Goal: Information Seeking & Learning: Learn about a topic

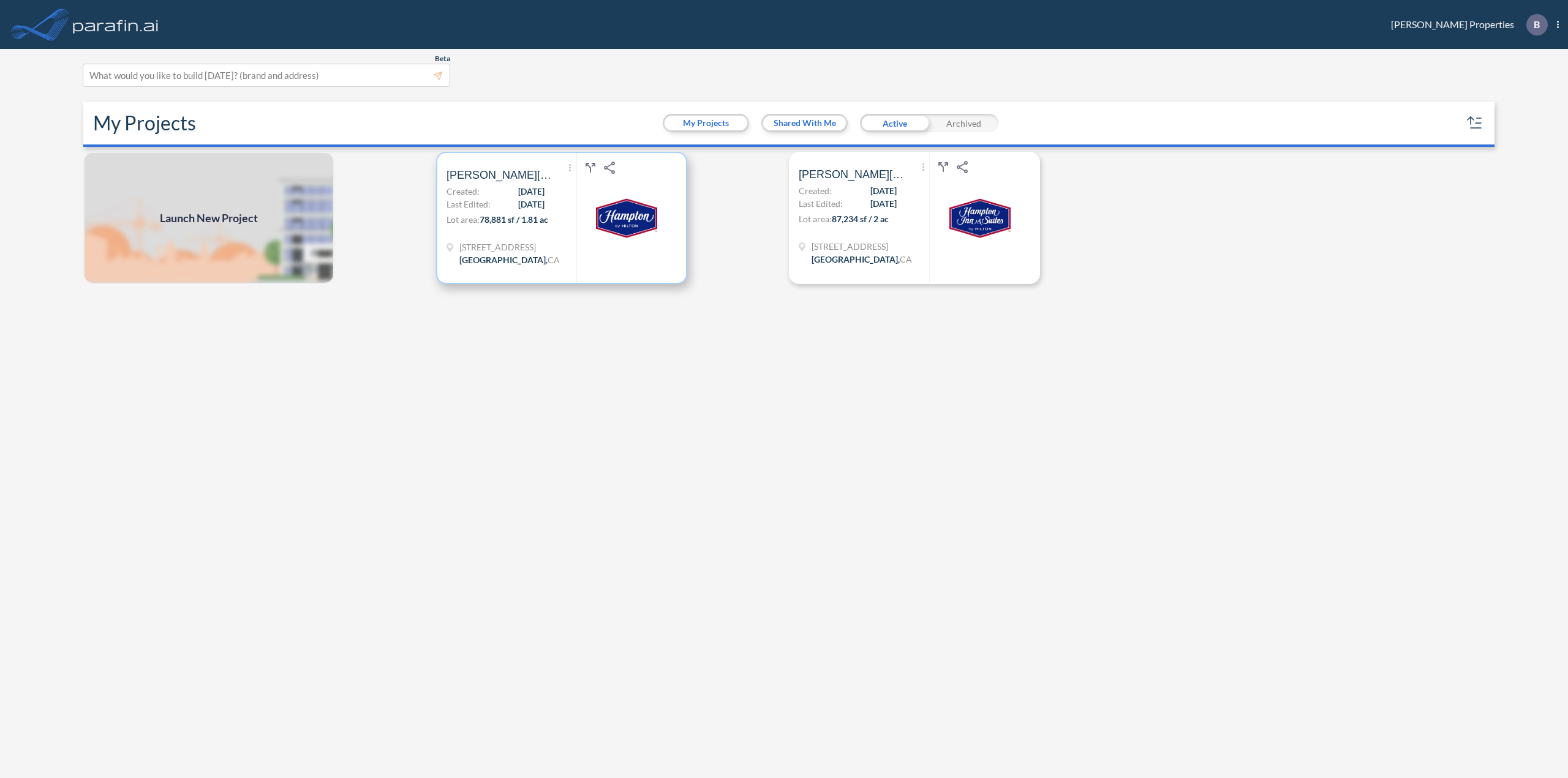
click at [519, 210] on span "[DATE]" at bounding box center [531, 205] width 26 height 13
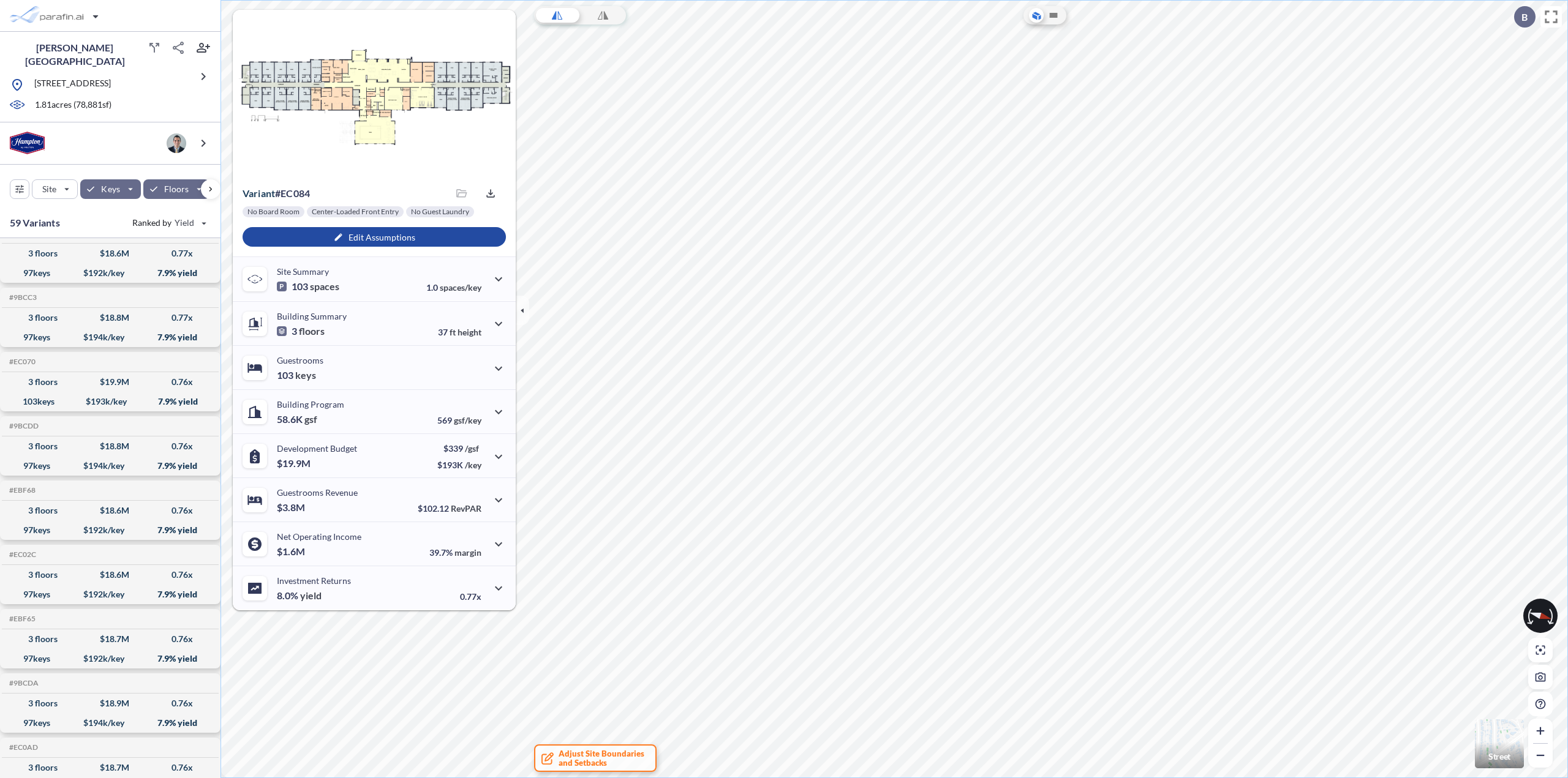
scroll to position [613, 0]
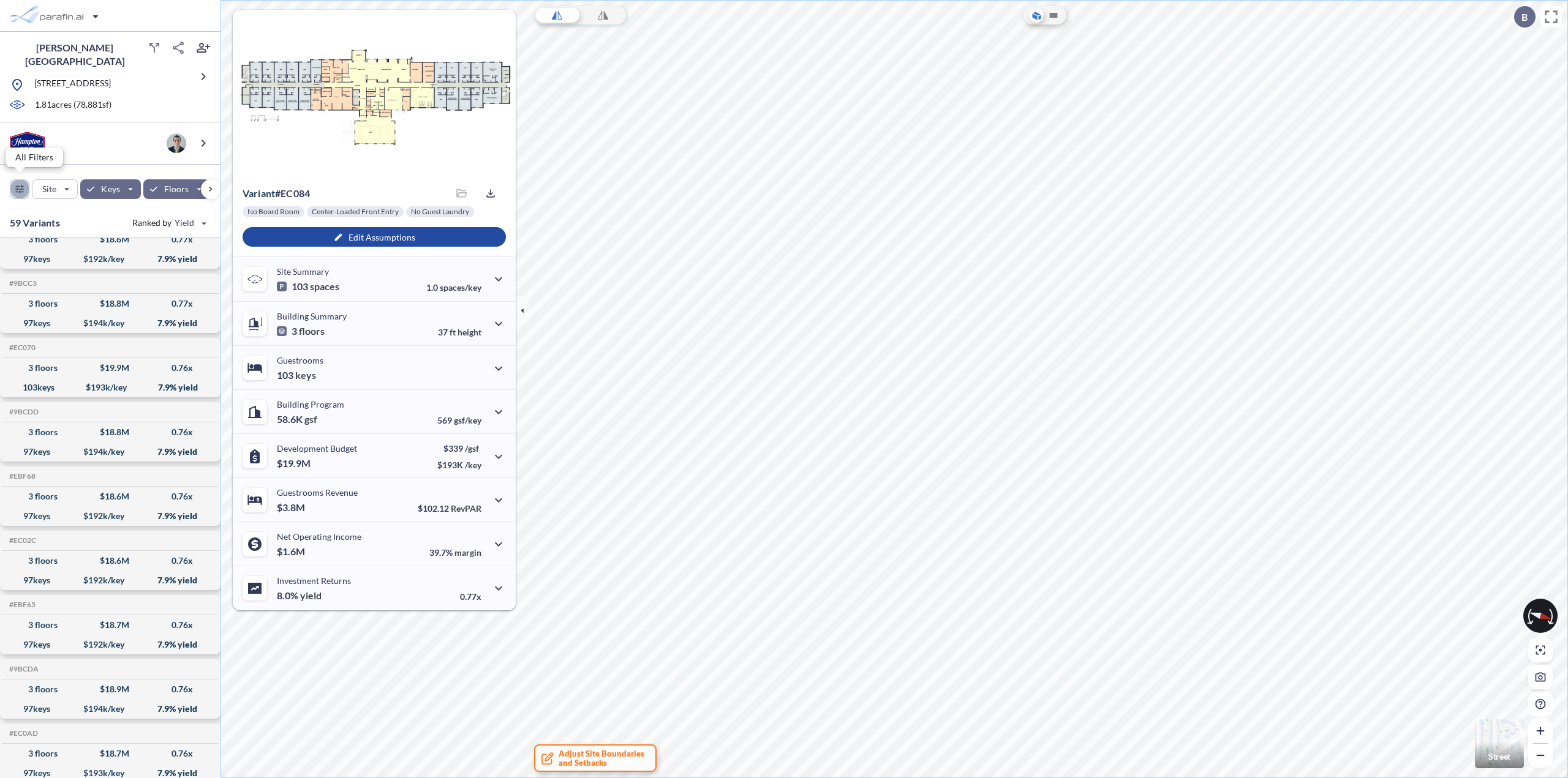
click at [18, 185] on div "button" at bounding box center [19, 189] width 18 height 18
click at [1541, 162] on icon "button" at bounding box center [1541, 165] width 15 height 15
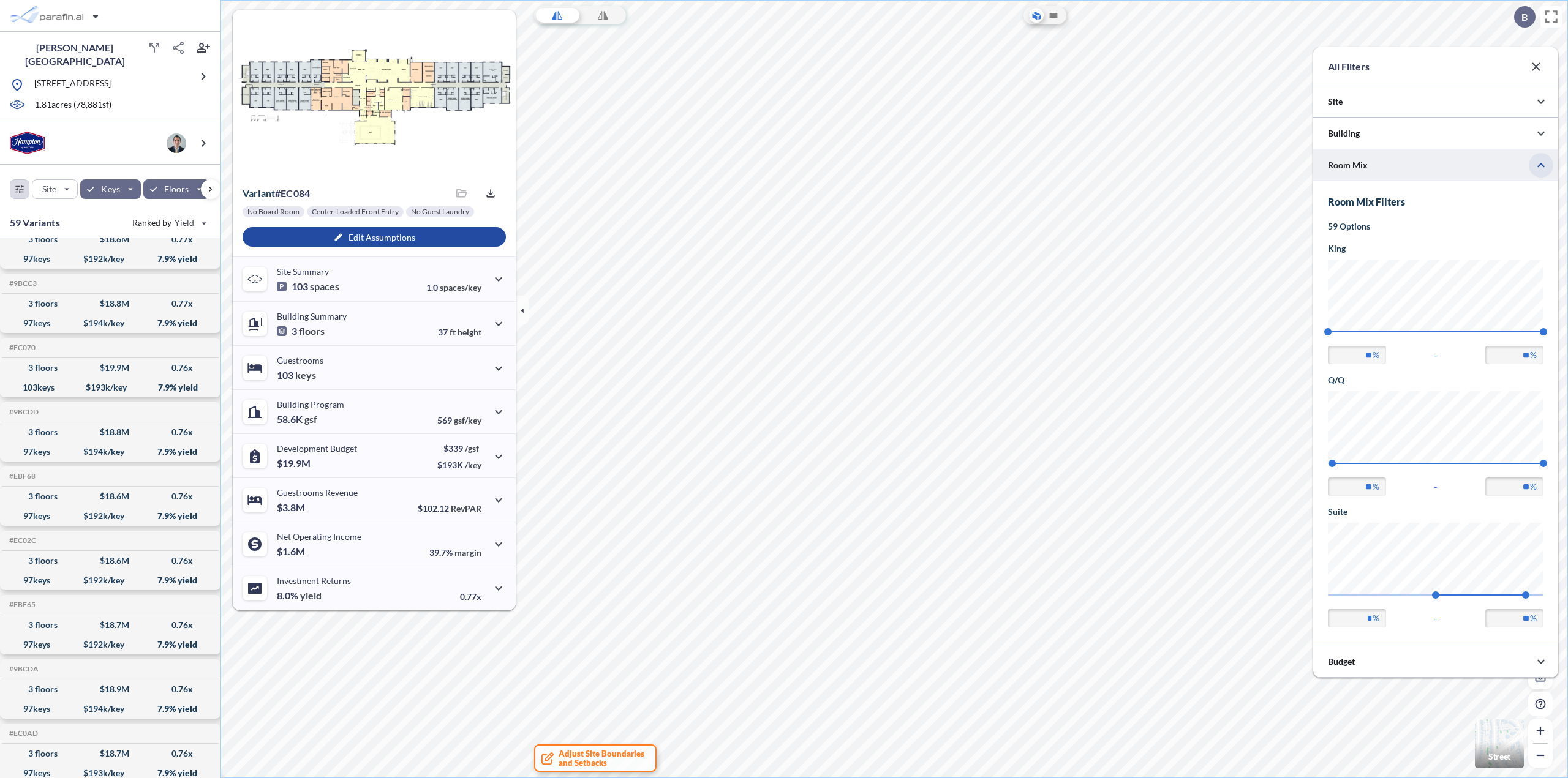
scroll to position [465, 245]
click at [1540, 65] on icon "button" at bounding box center [1536, 67] width 15 height 15
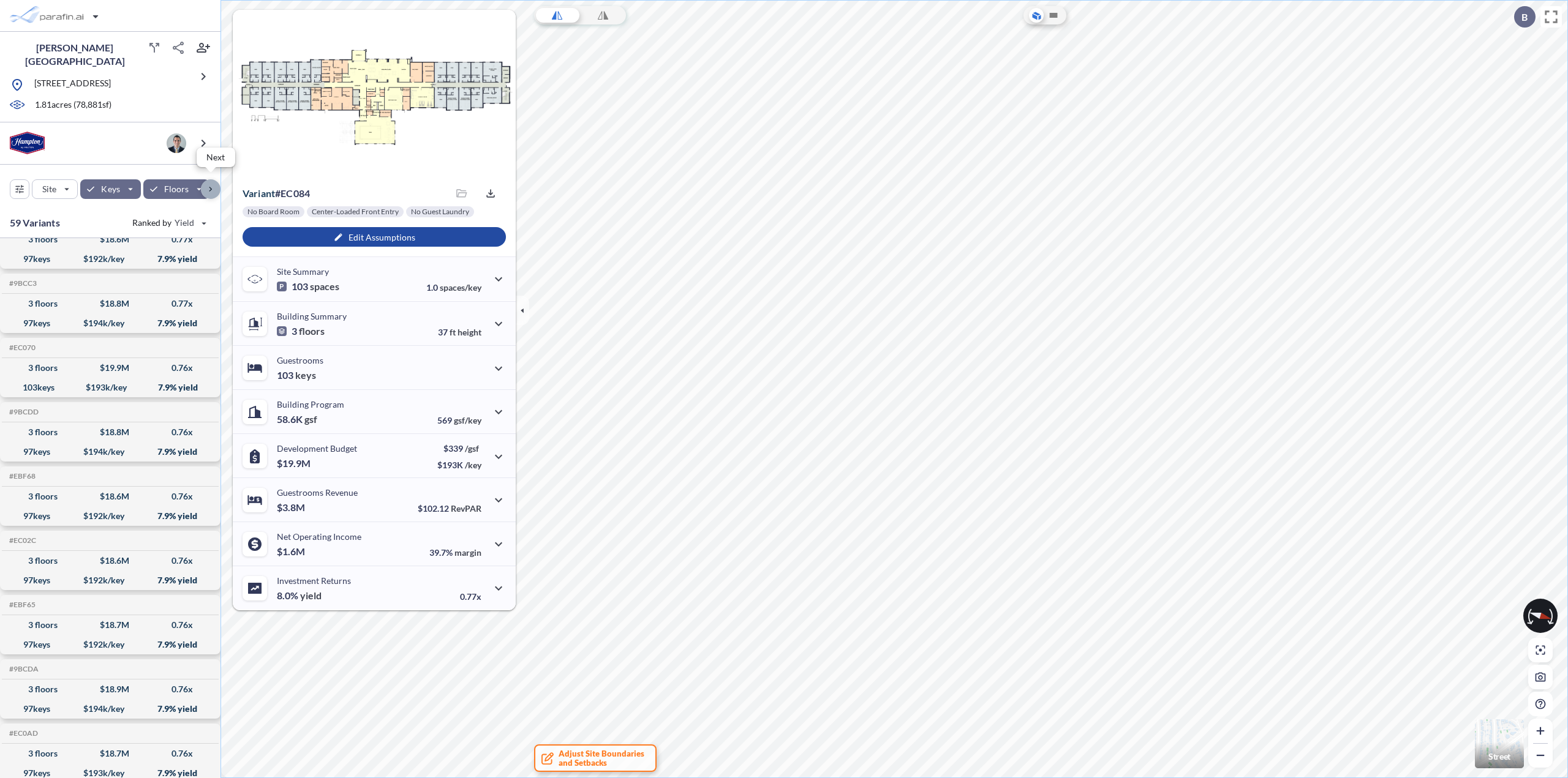
click at [208, 187] on div "button" at bounding box center [211, 189] width 20 height 20
click at [142, 185] on div "button" at bounding box center [110, 189] width 81 height 20
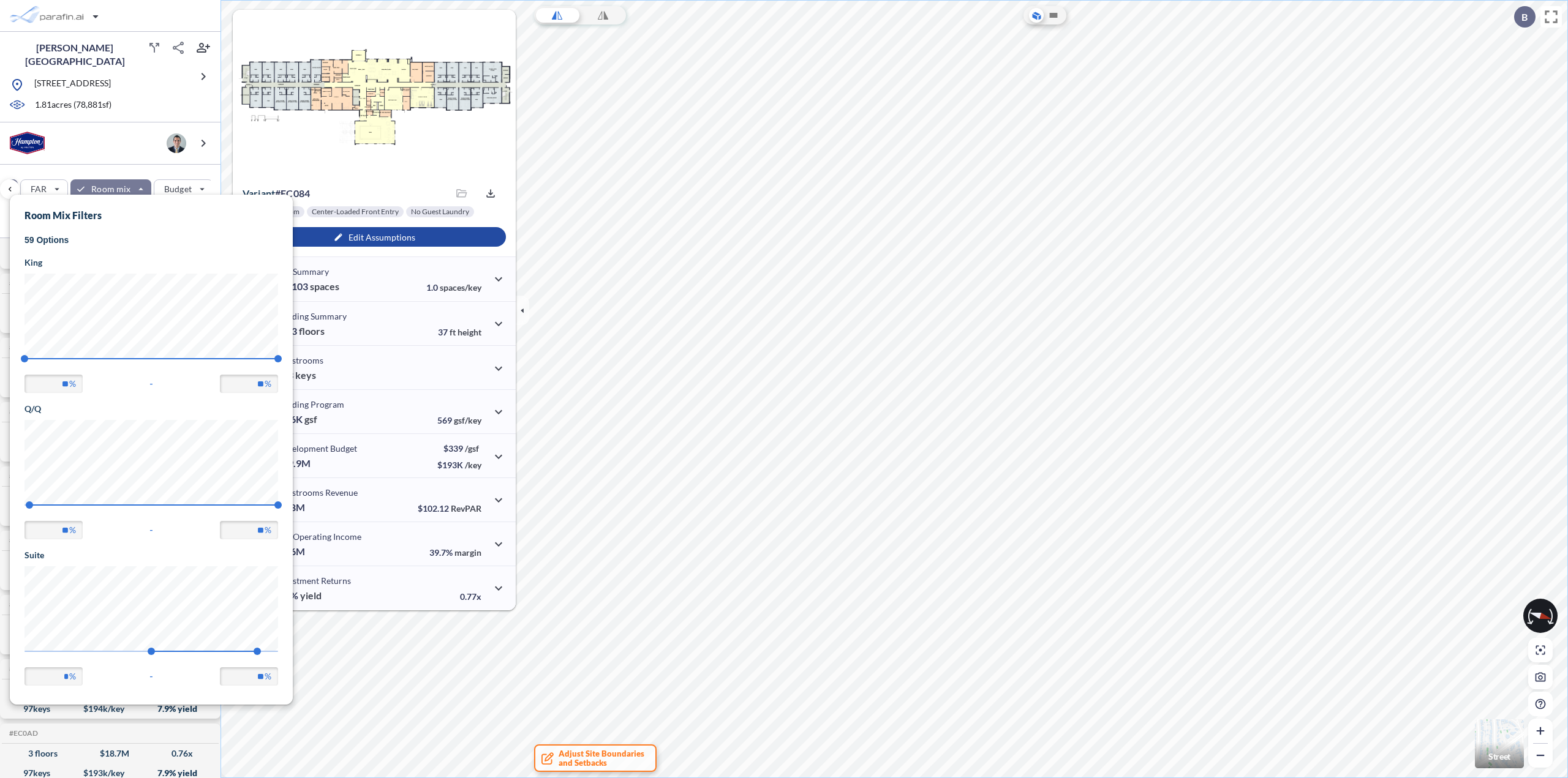
scroll to position [508, 283]
click at [139, 187] on div "button" at bounding box center [110, 189] width 81 height 20
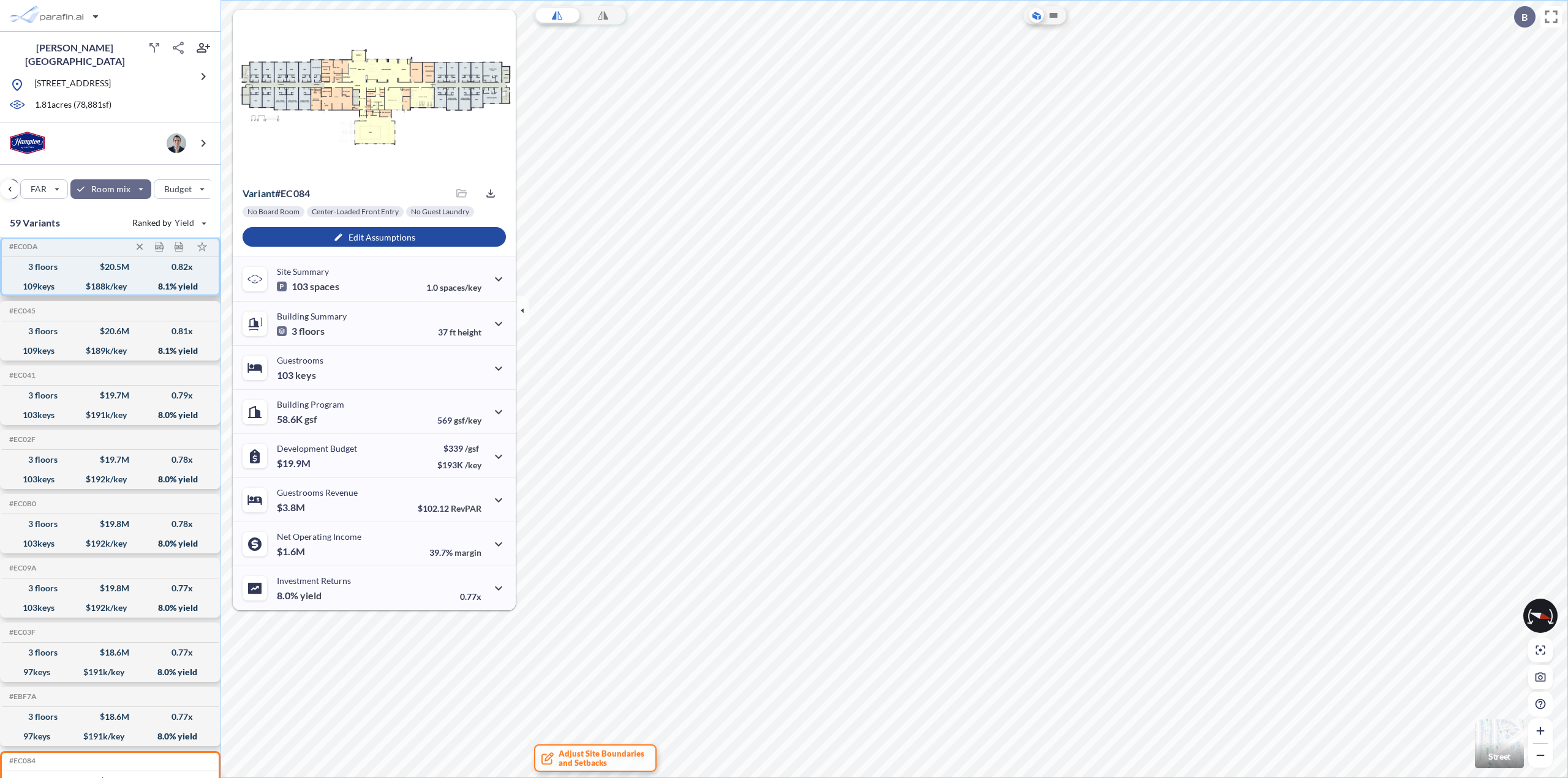
scroll to position [0, 0]
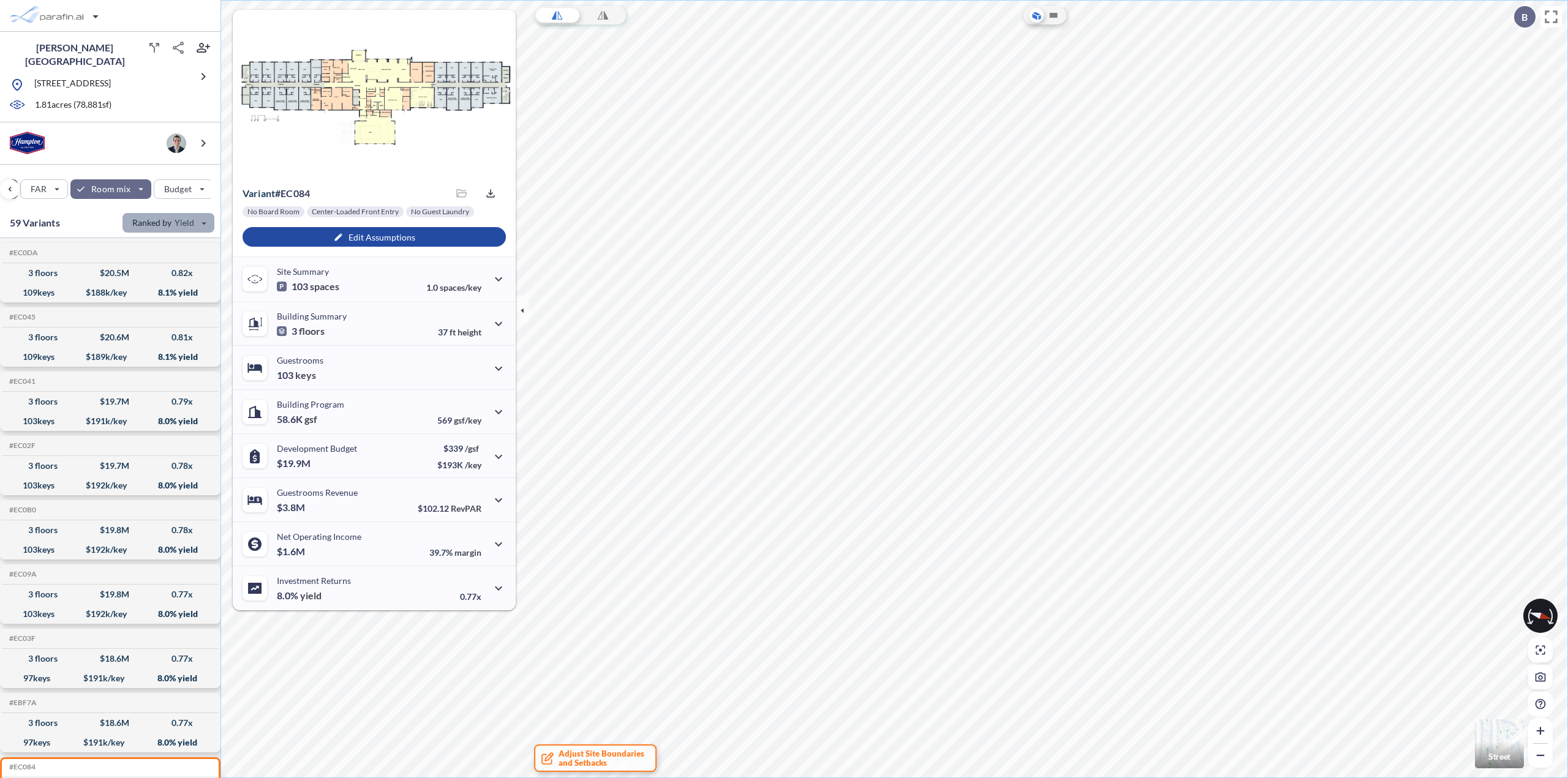
click at [200, 221] on div "button" at bounding box center [168, 223] width 92 height 20
click at [144, 261] on button "Keys" at bounding box center [160, 267] width 70 height 20
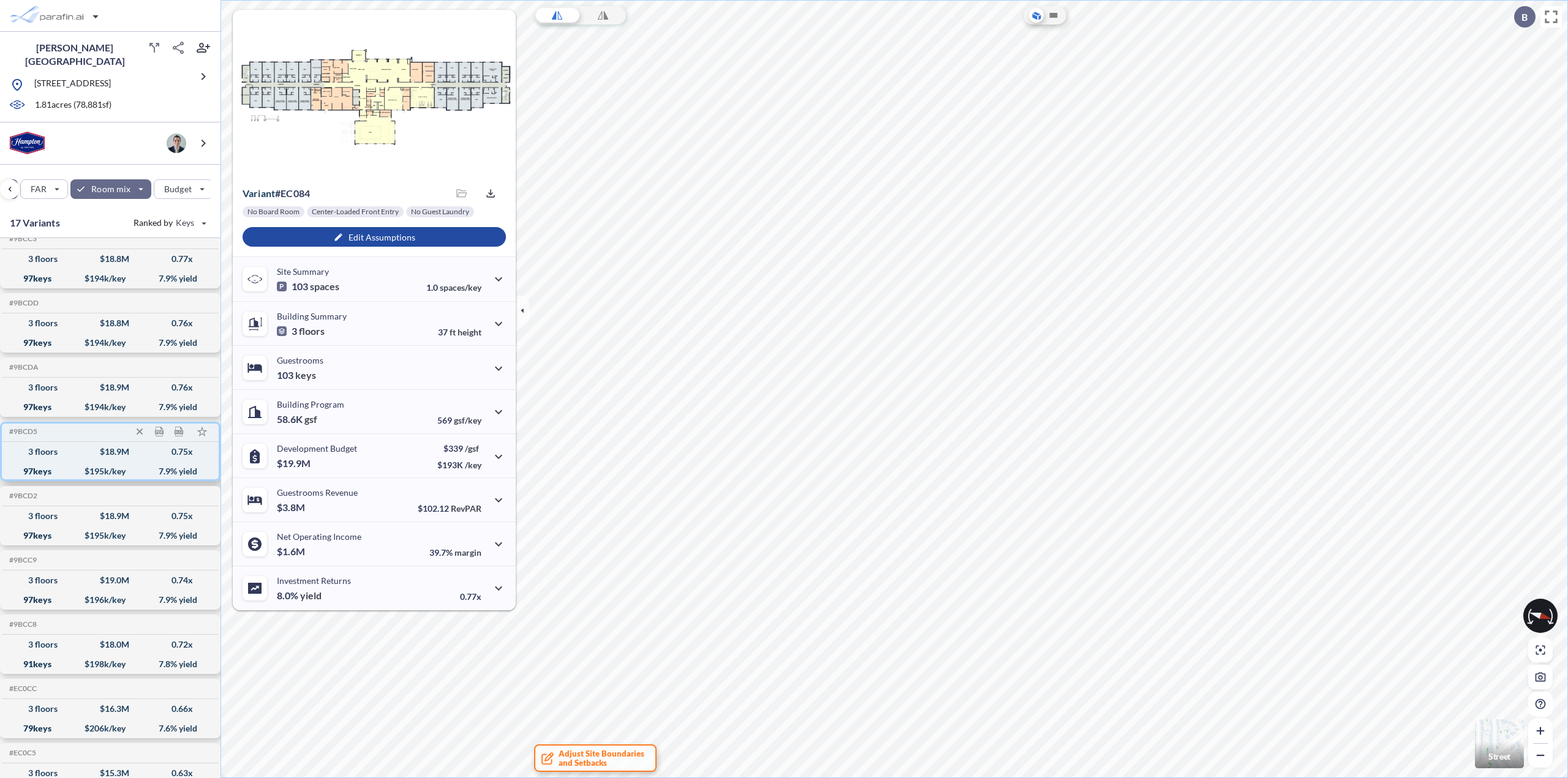
scroll to position [554, 0]
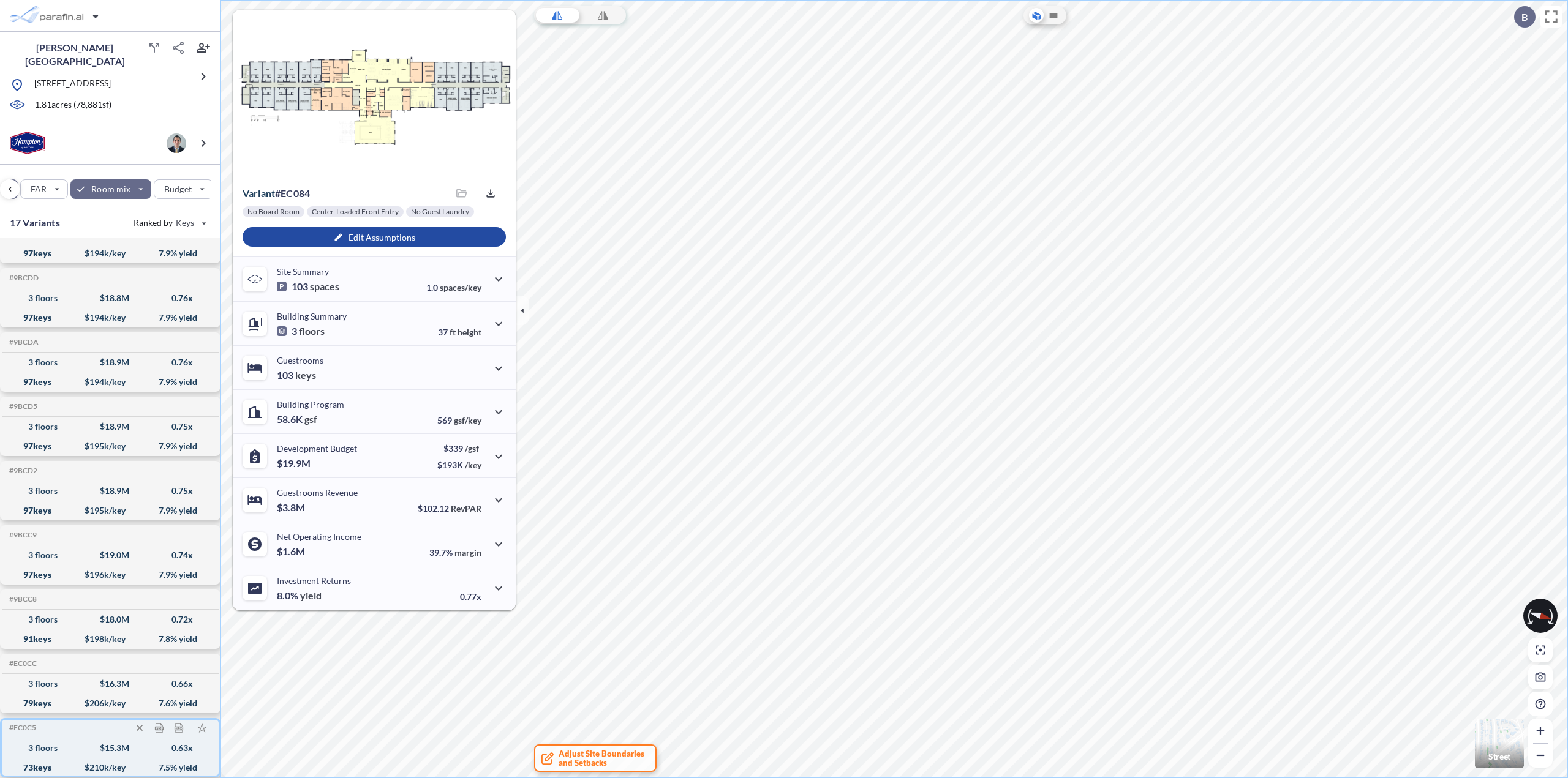
click at [56, 752] on div "3 floors $ 15.3 M 0.63 x" at bounding box center [110, 748] width 207 height 20
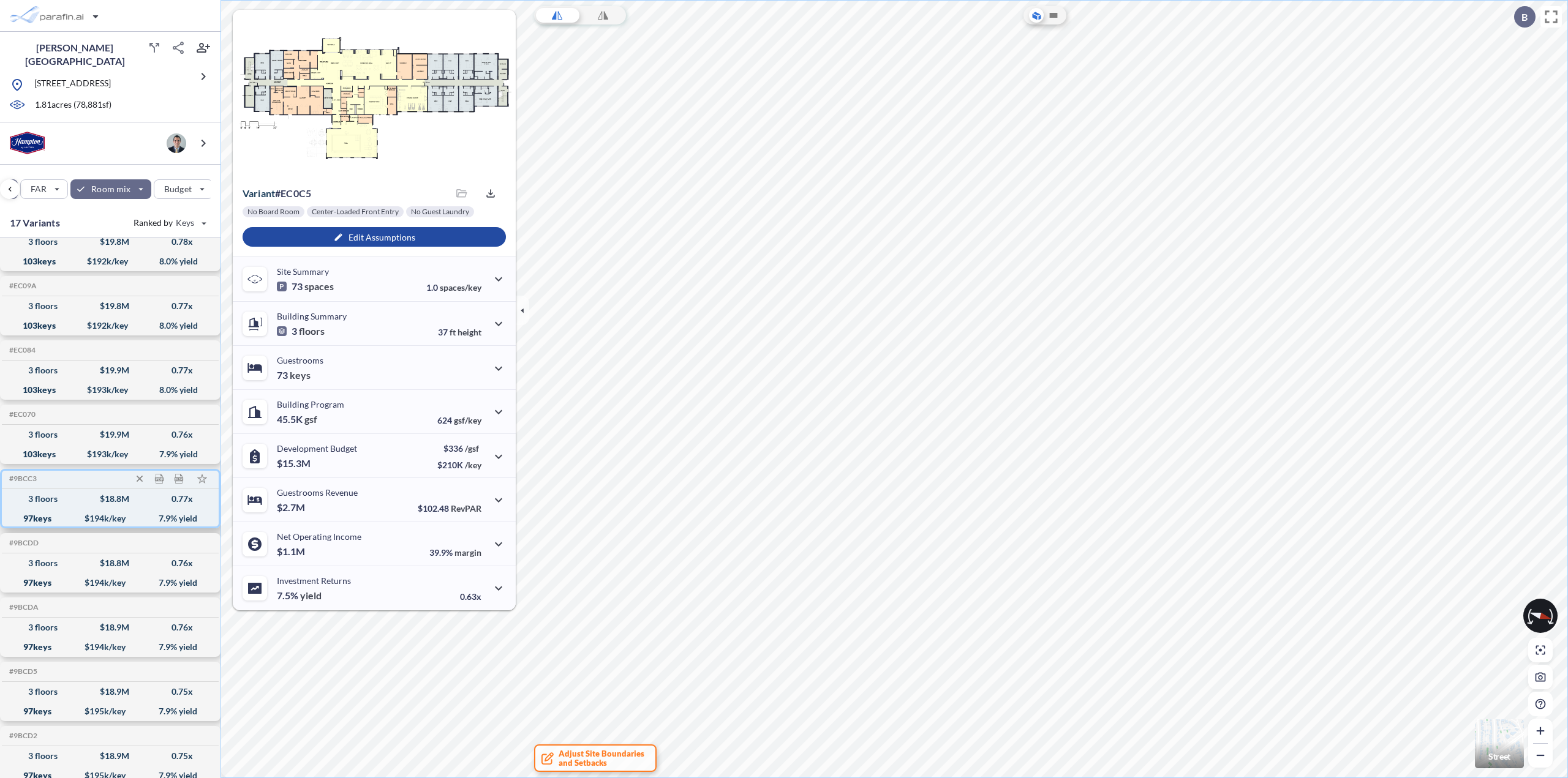
scroll to position [247, 0]
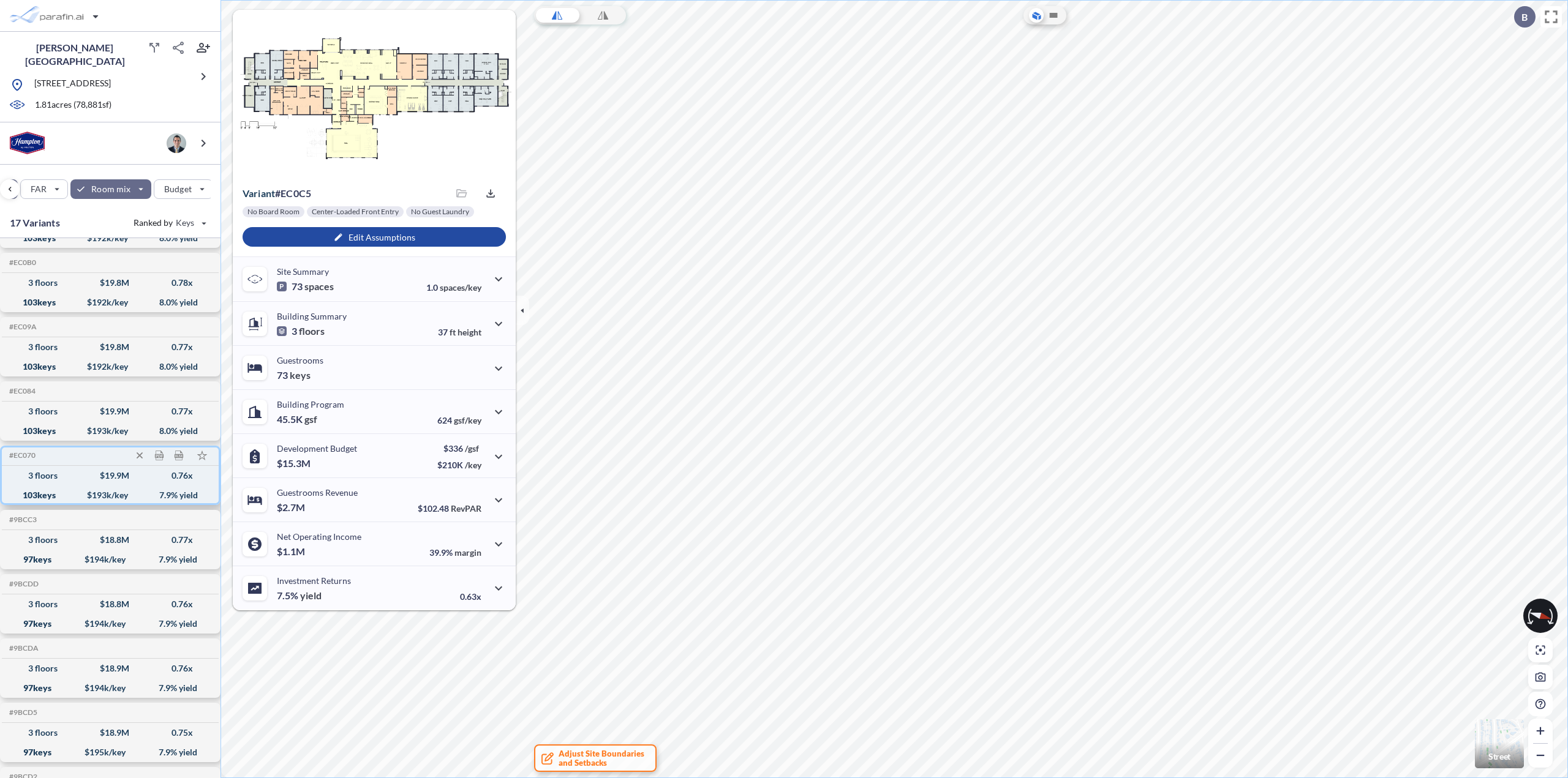
click at [57, 478] on div "3 floors $ 19.9 M 0.76 x" at bounding box center [110, 475] width 207 height 20
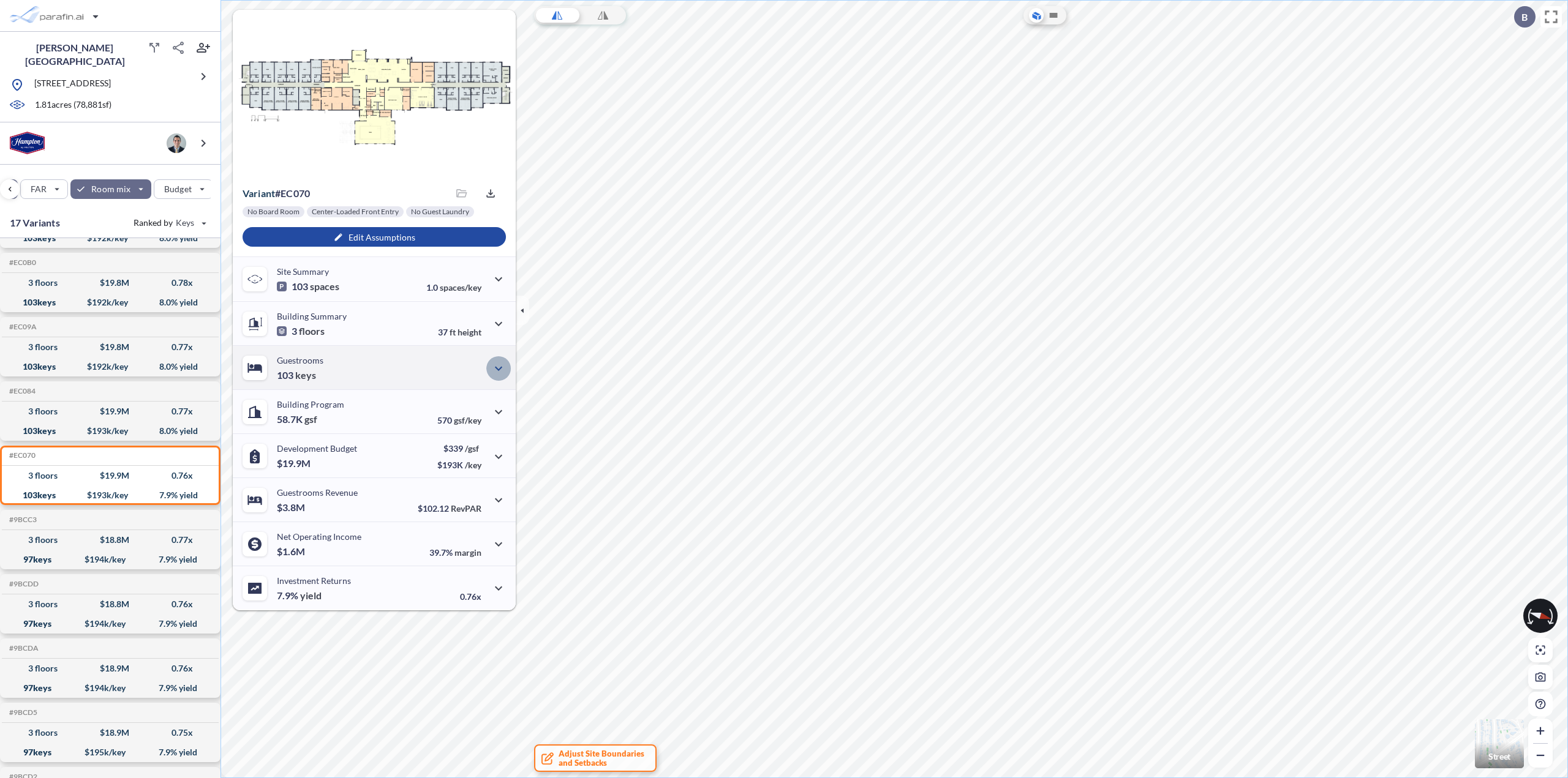
click at [501, 371] on icon "button" at bounding box center [499, 369] width 15 height 15
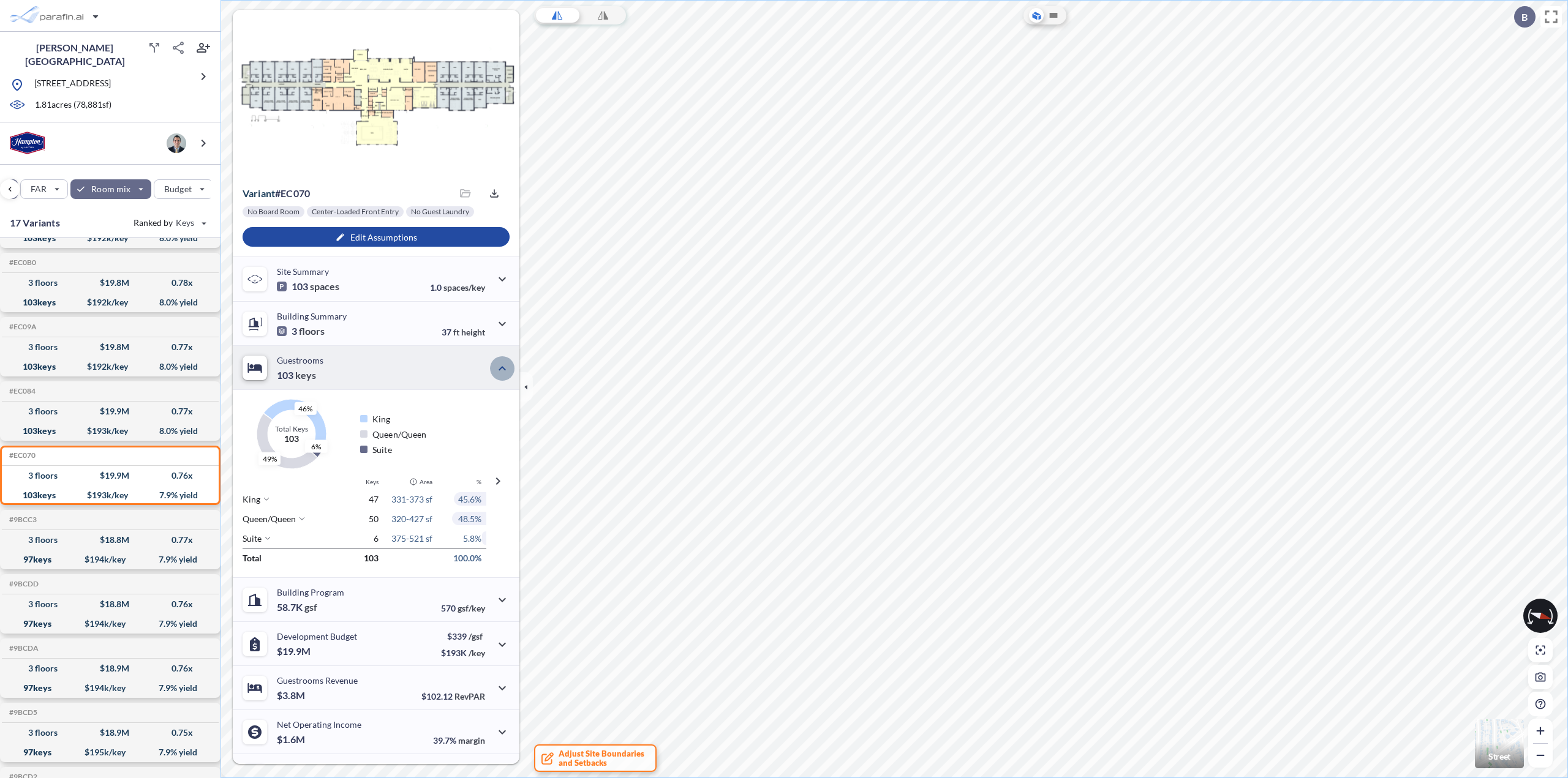
click at [501, 371] on icon "button" at bounding box center [502, 369] width 15 height 15
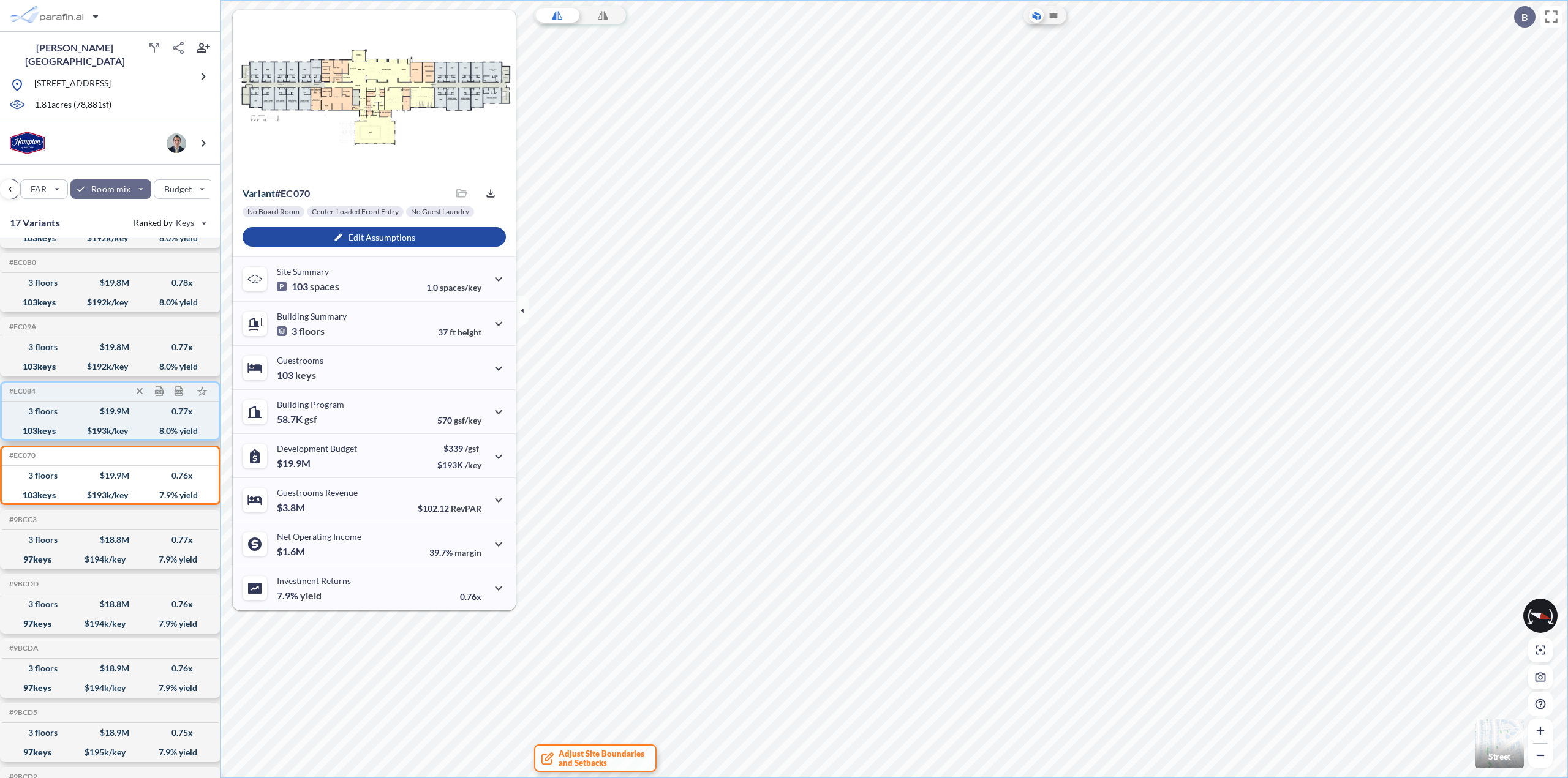
click at [70, 413] on div "3 floors $ 19.9 M 0.77 x" at bounding box center [110, 411] width 207 height 20
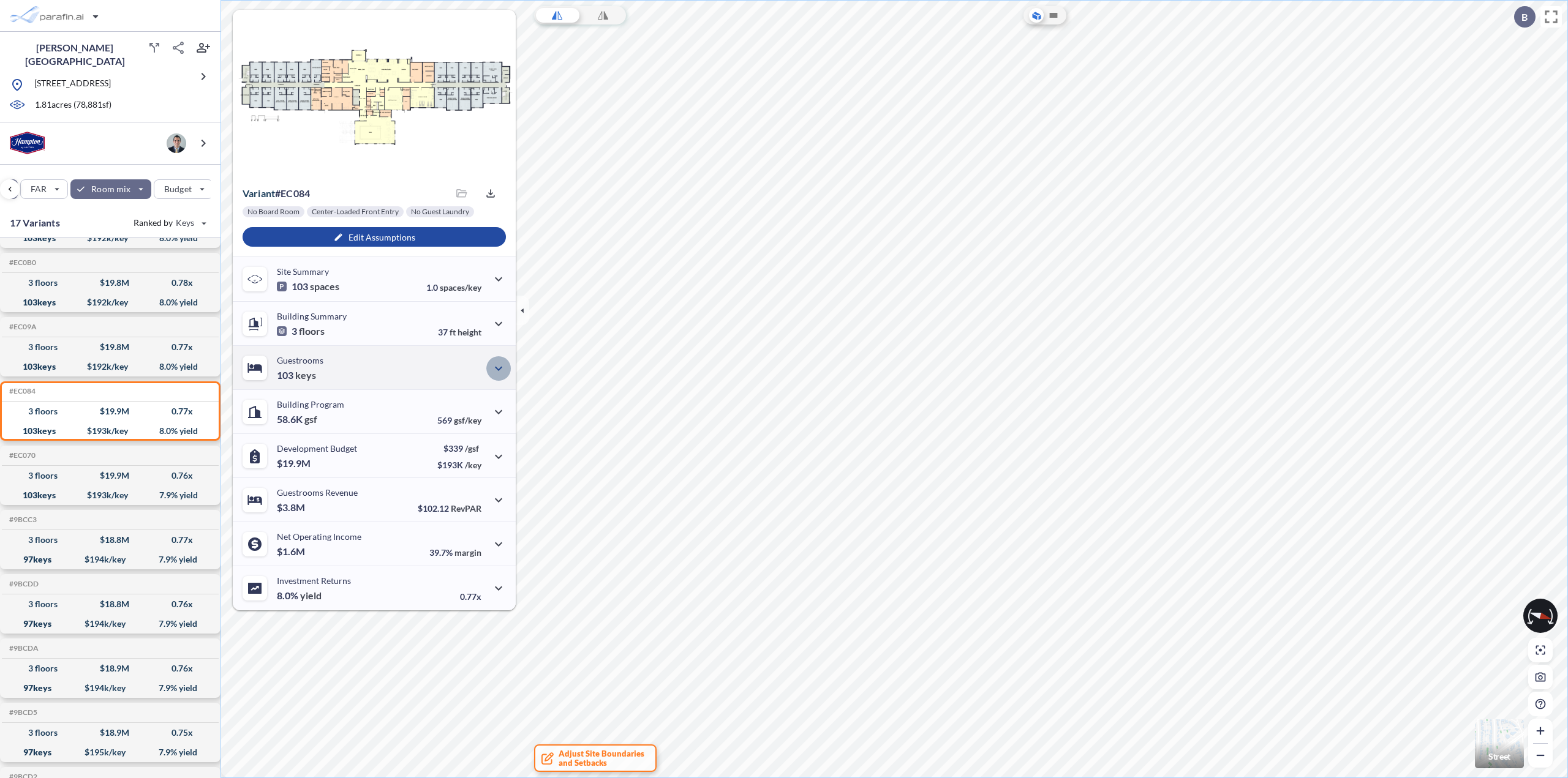
click at [501, 367] on icon "button" at bounding box center [499, 369] width 7 height 4
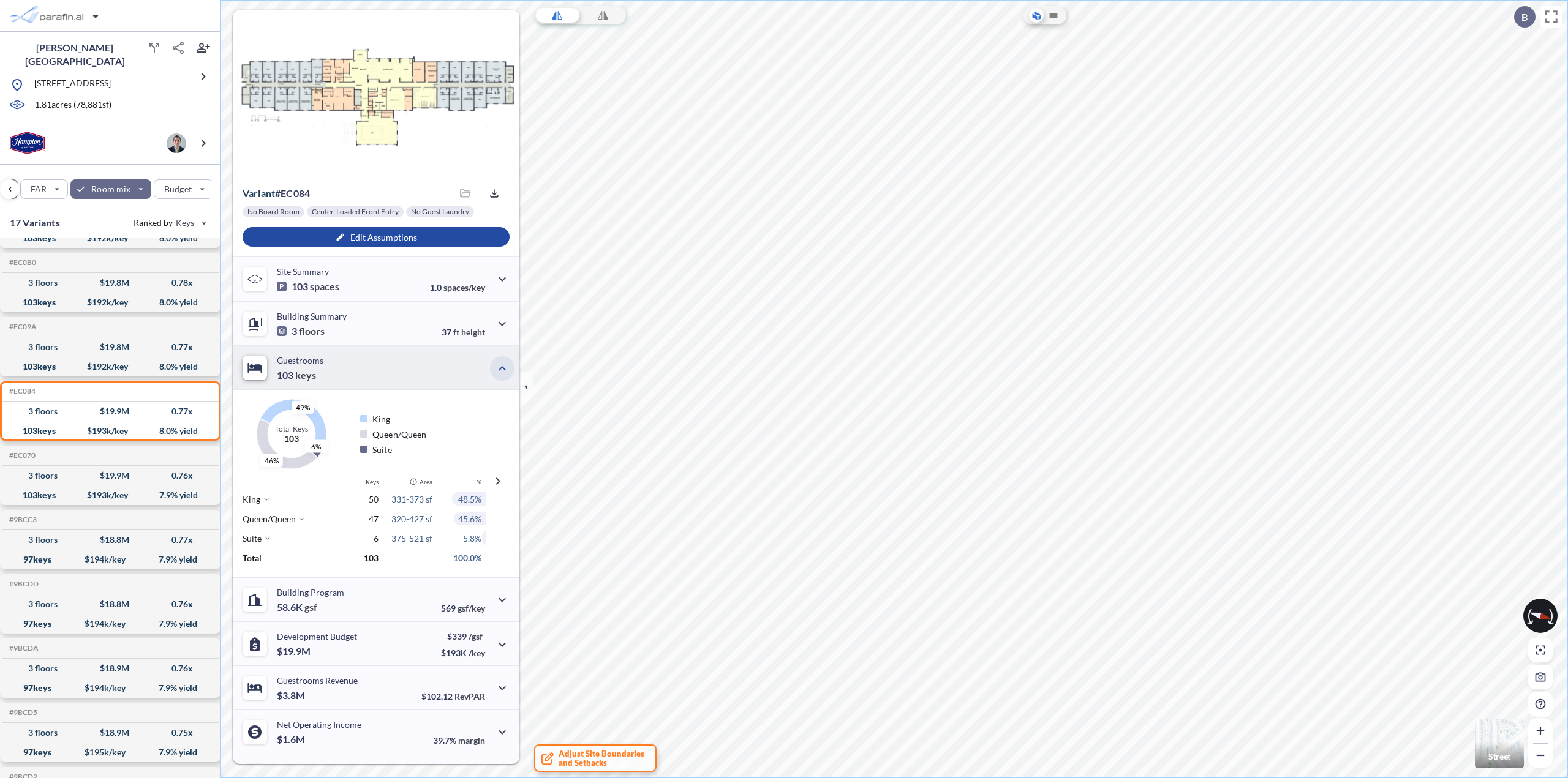
click at [501, 367] on icon "button" at bounding box center [502, 369] width 15 height 15
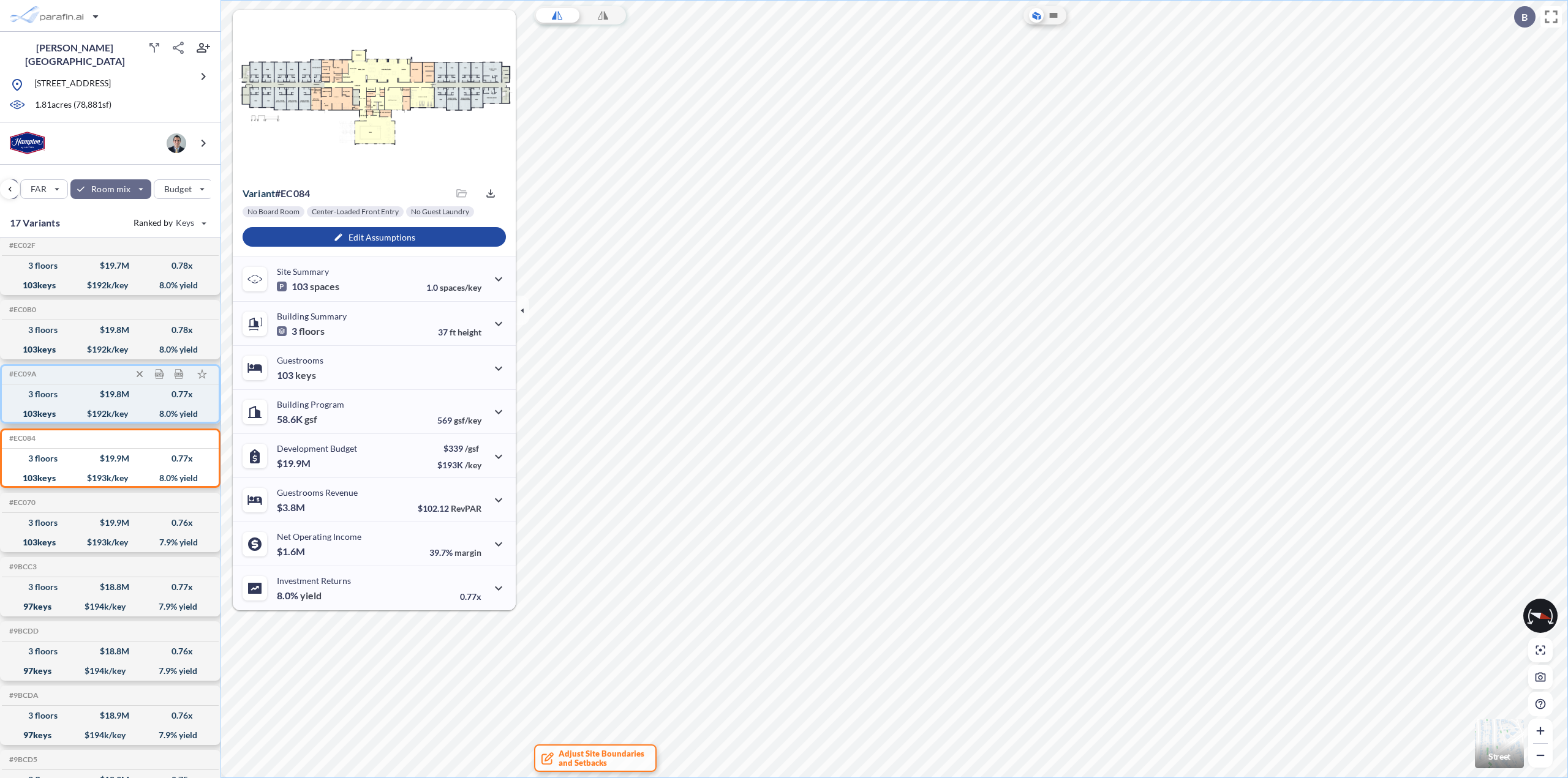
scroll to position [186, 0]
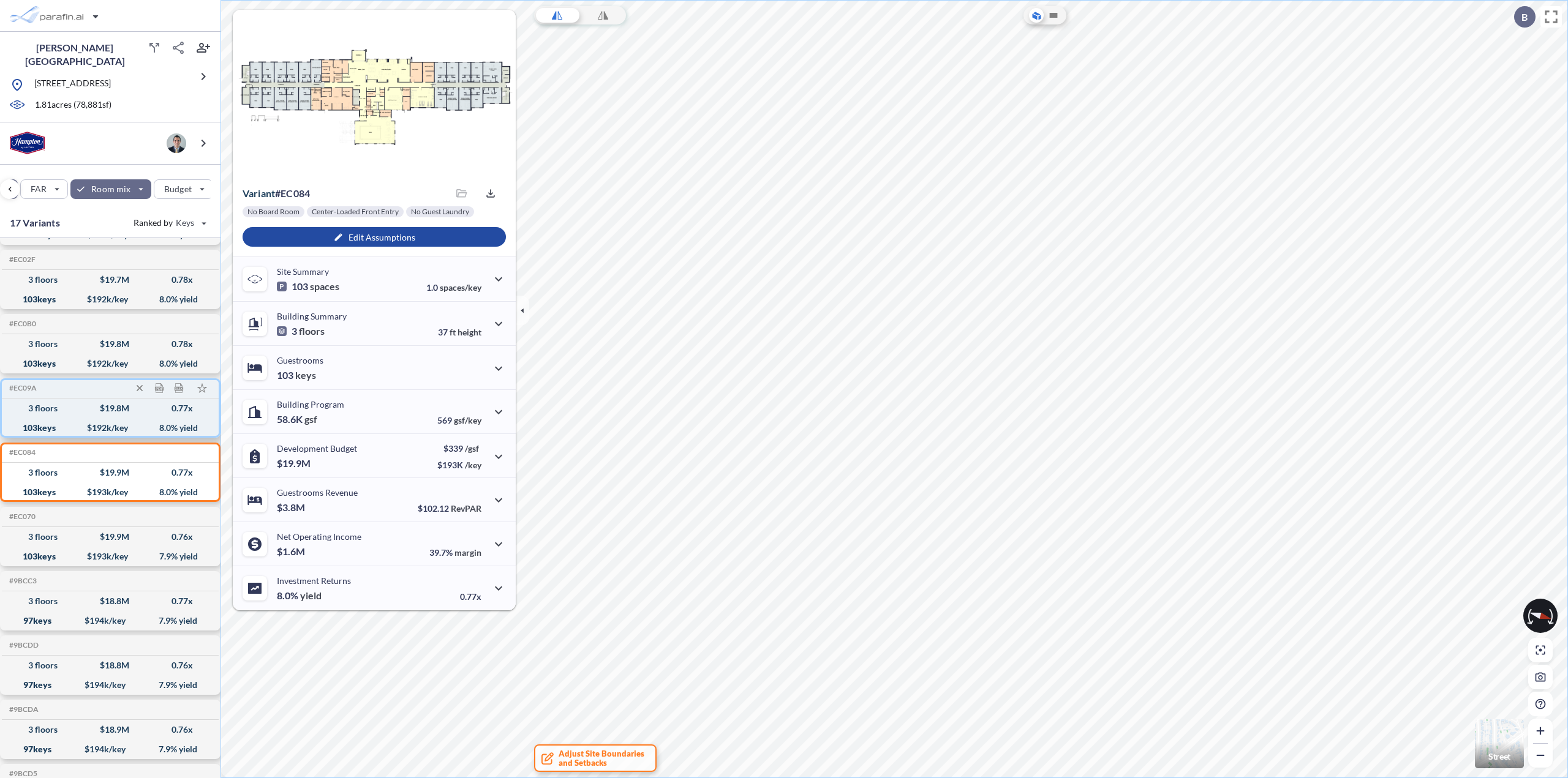
click at [74, 398] on div "3 floors $ 19.8 M 0.77 x" at bounding box center [110, 408] width 207 height 20
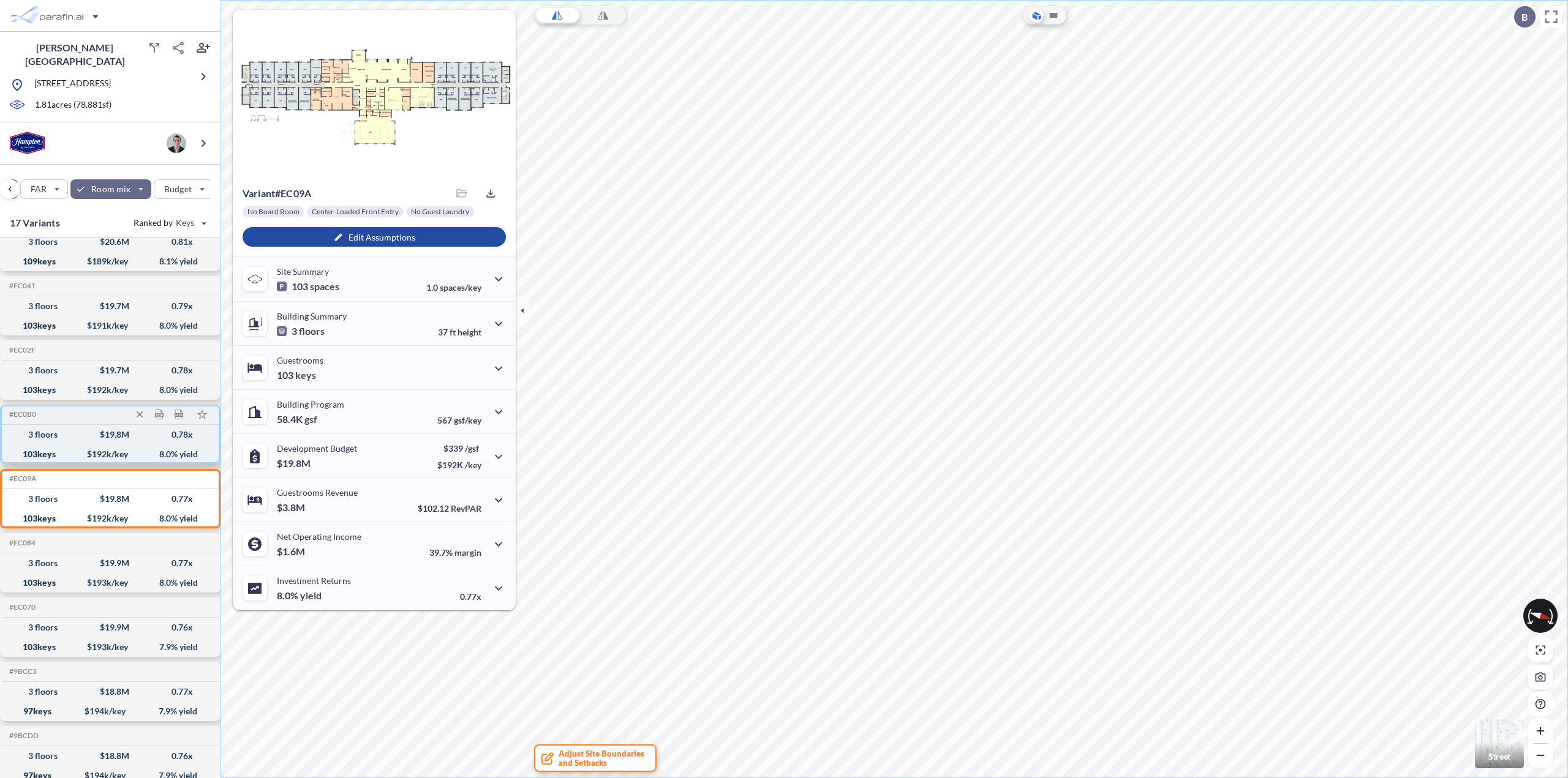
scroll to position [0, 0]
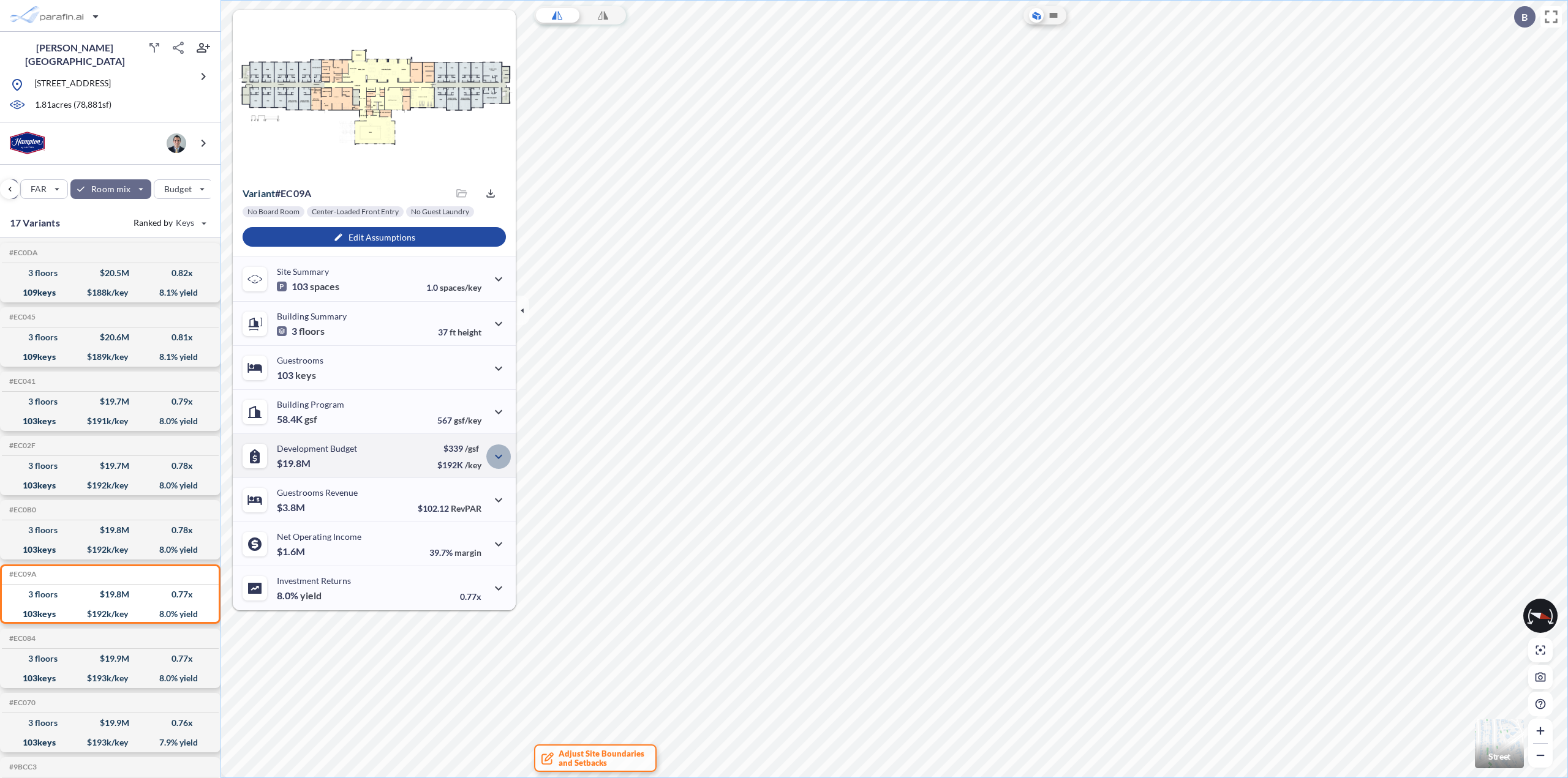
click at [498, 459] on icon "button" at bounding box center [499, 456] width 15 height 15
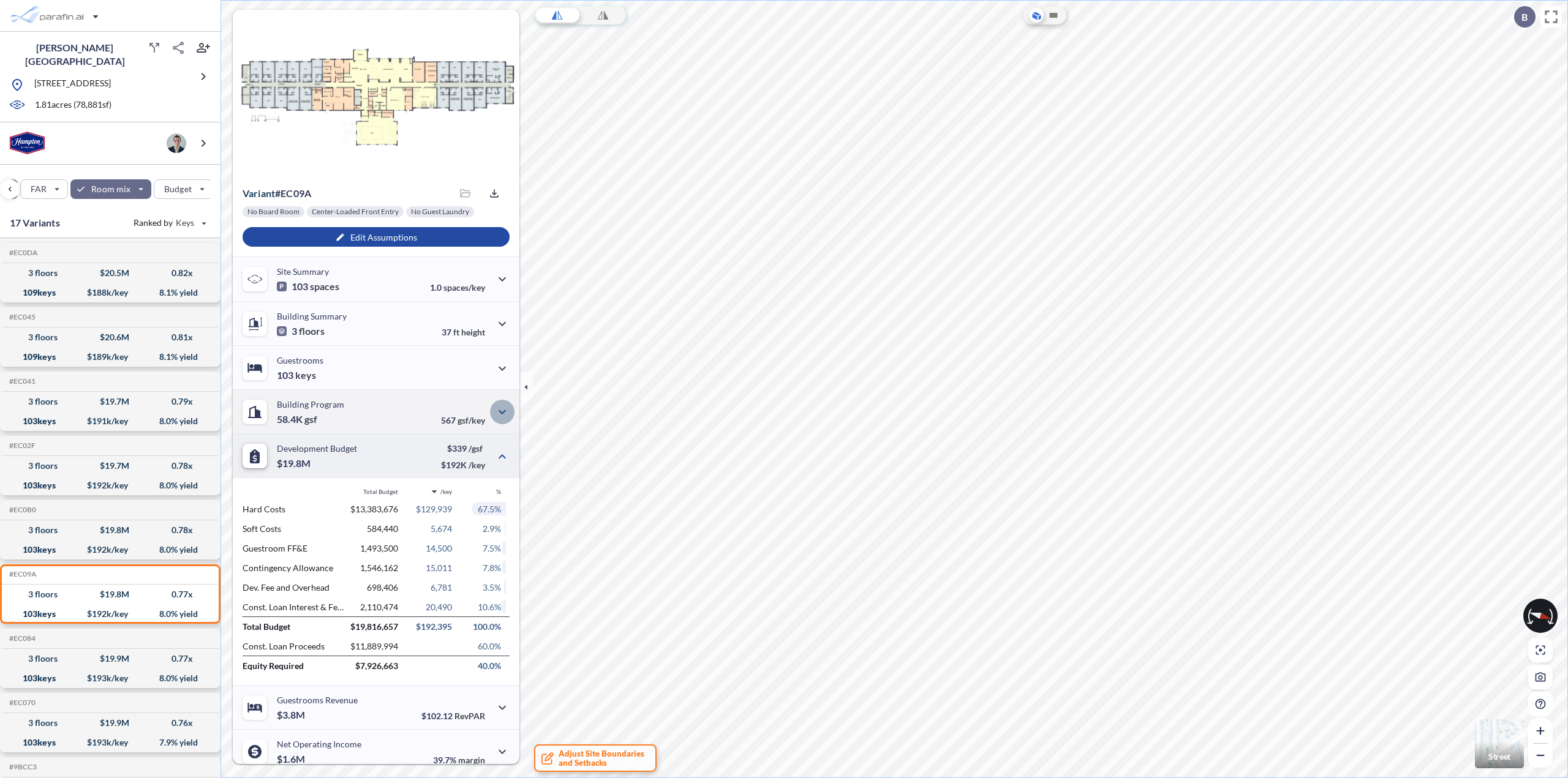
click at [499, 417] on icon "button" at bounding box center [502, 412] width 15 height 15
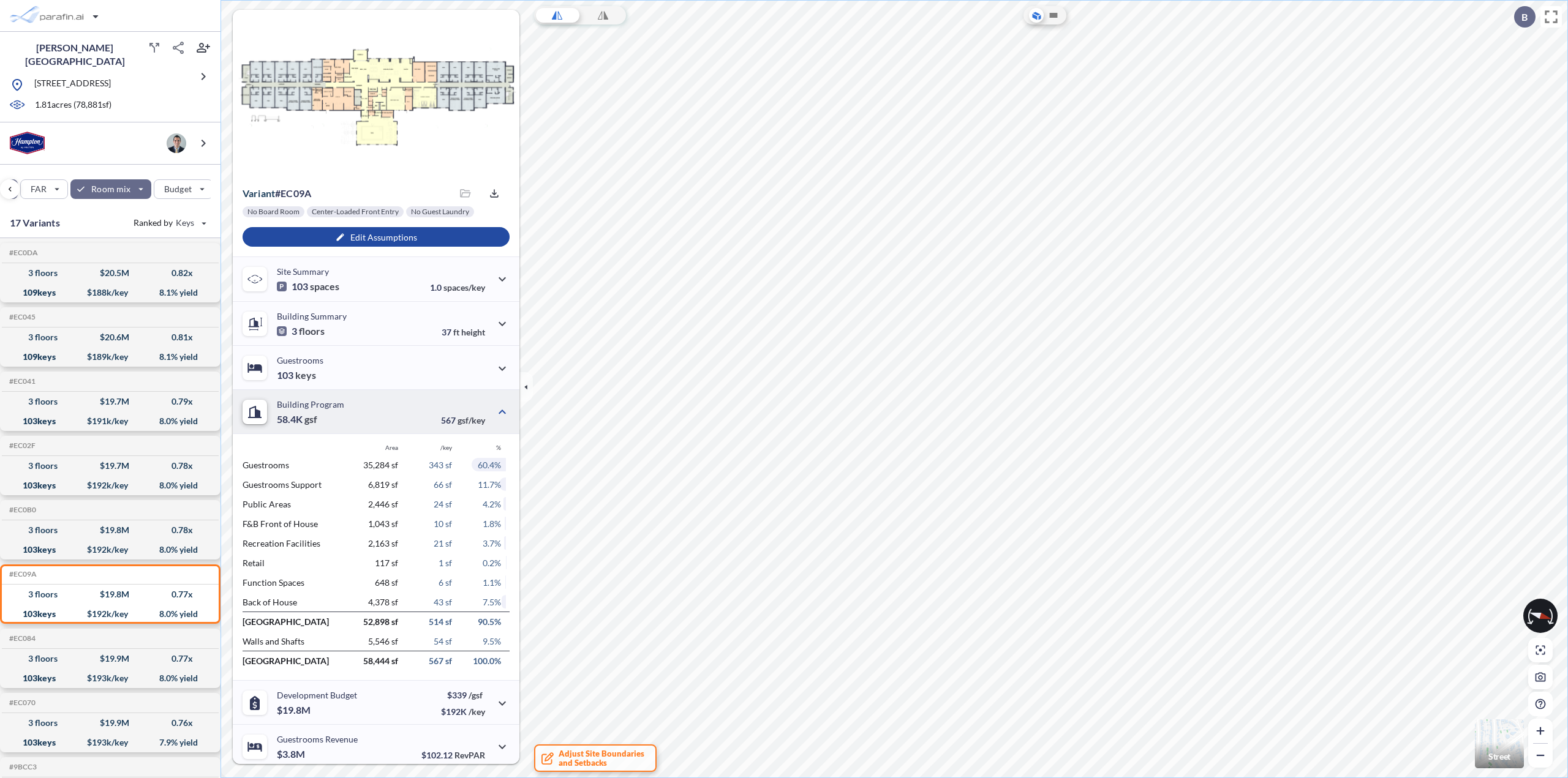
scroll to position [93, 0]
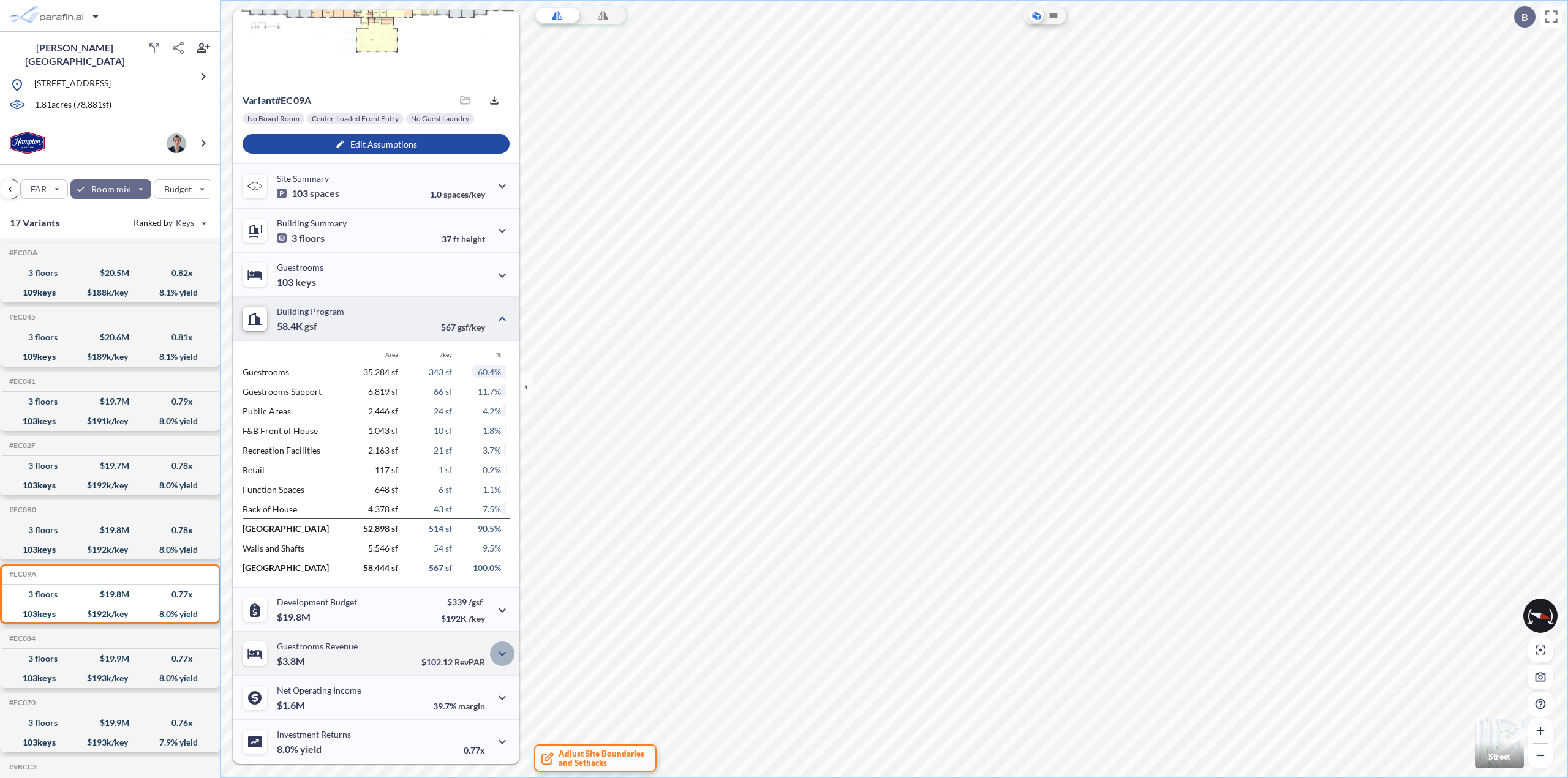
click at [501, 655] on icon "button" at bounding box center [502, 654] width 15 height 15
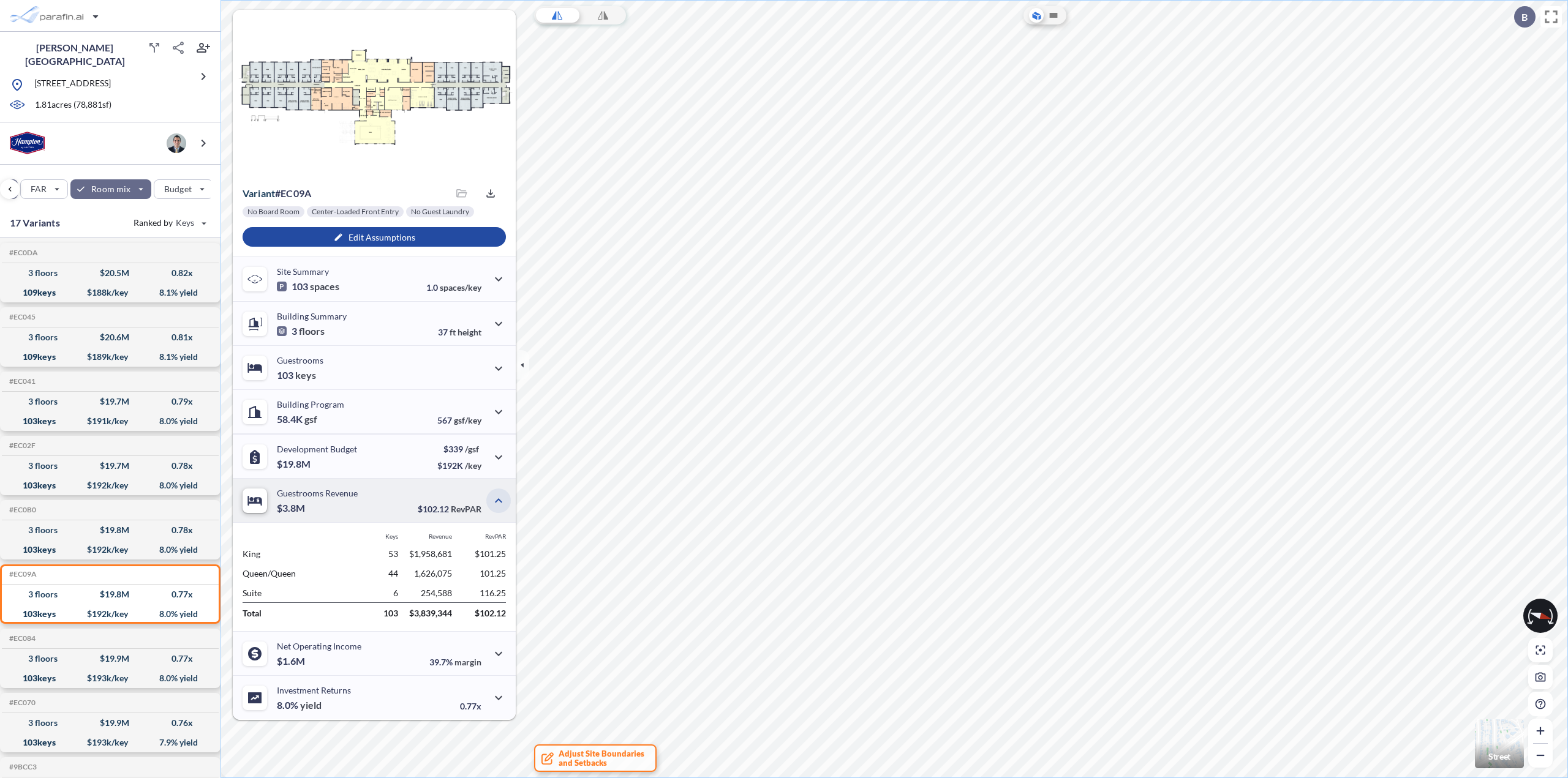
scroll to position [0, 0]
click at [497, 697] on icon "button" at bounding box center [499, 698] width 15 height 15
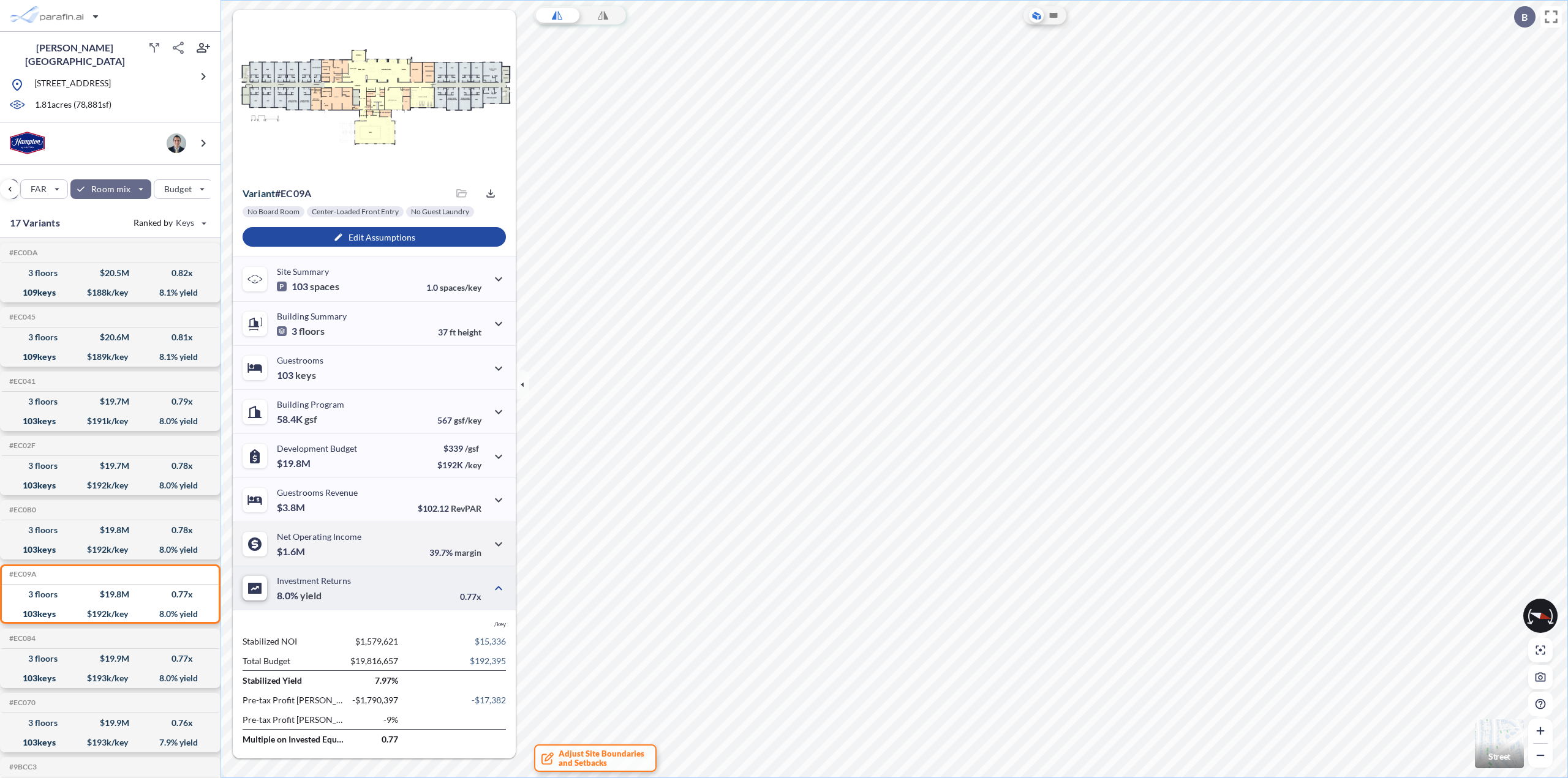
click at [402, 550] on div "Net Operating Income $1.6M 39.7% margin" at bounding box center [375, 544] width 283 height 44
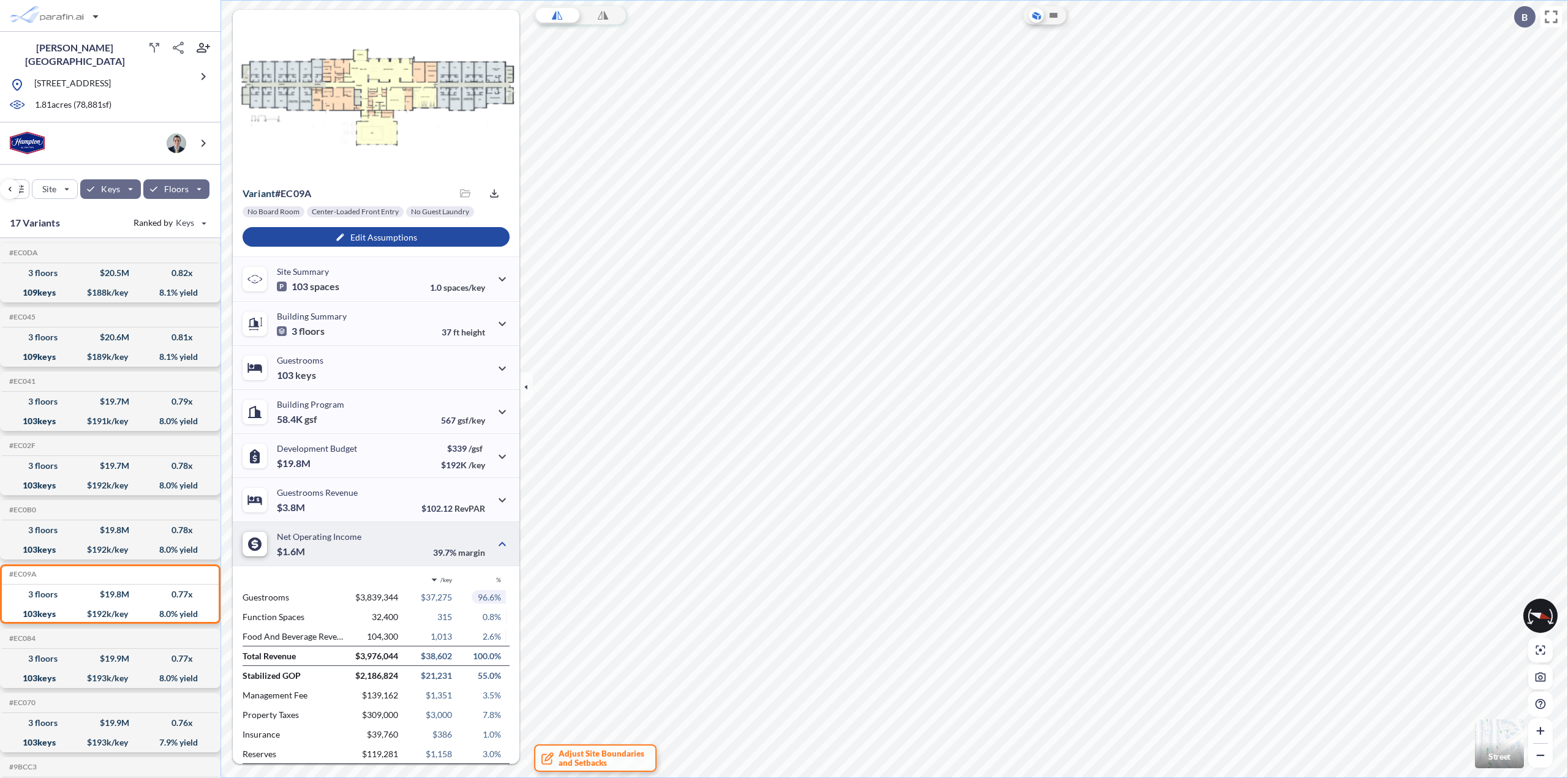
scroll to position [0, 262]
click at [499, 456] on icon "button" at bounding box center [502, 456] width 15 height 15
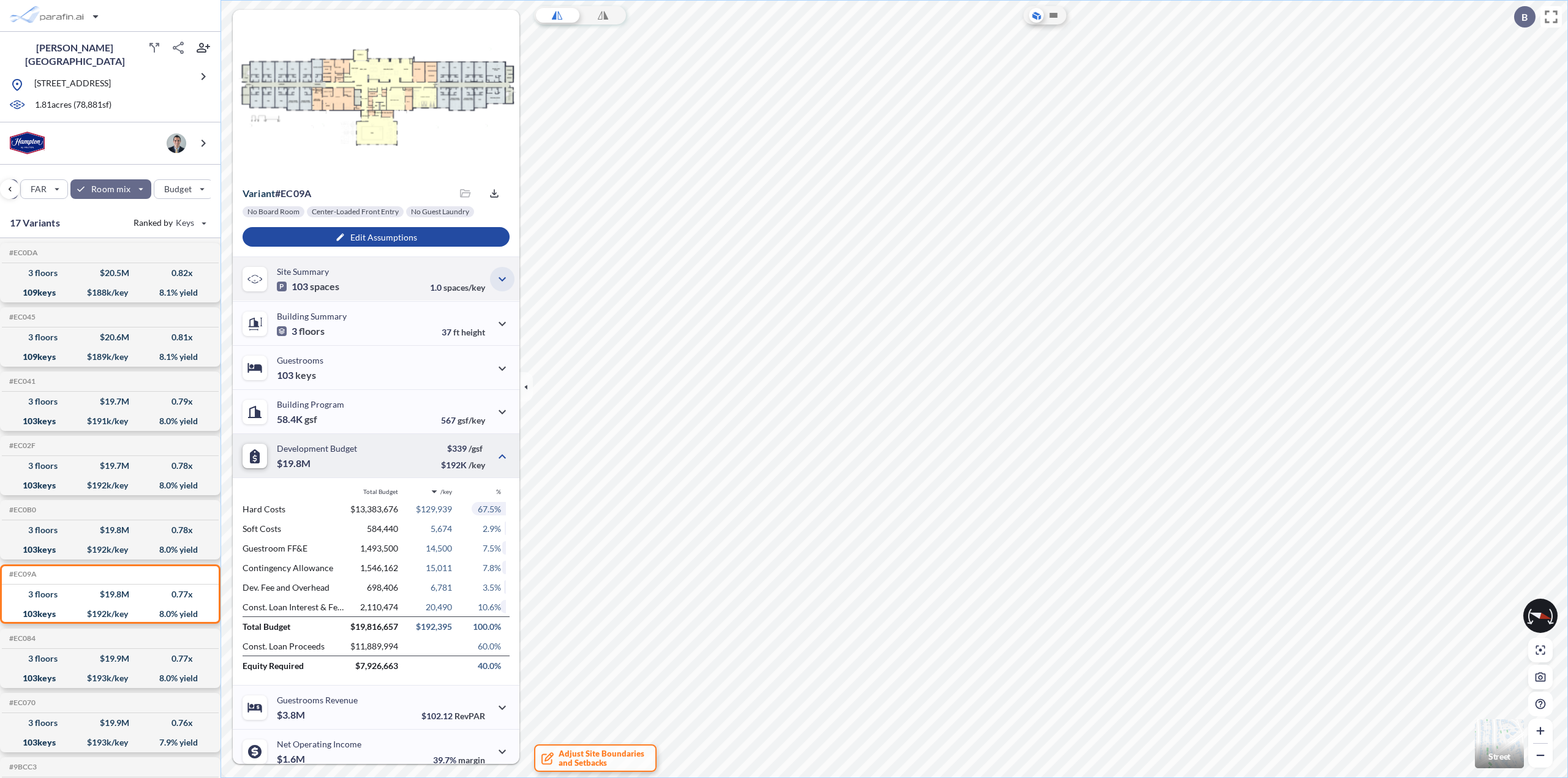
click at [495, 283] on icon "button" at bounding box center [502, 279] width 15 height 15
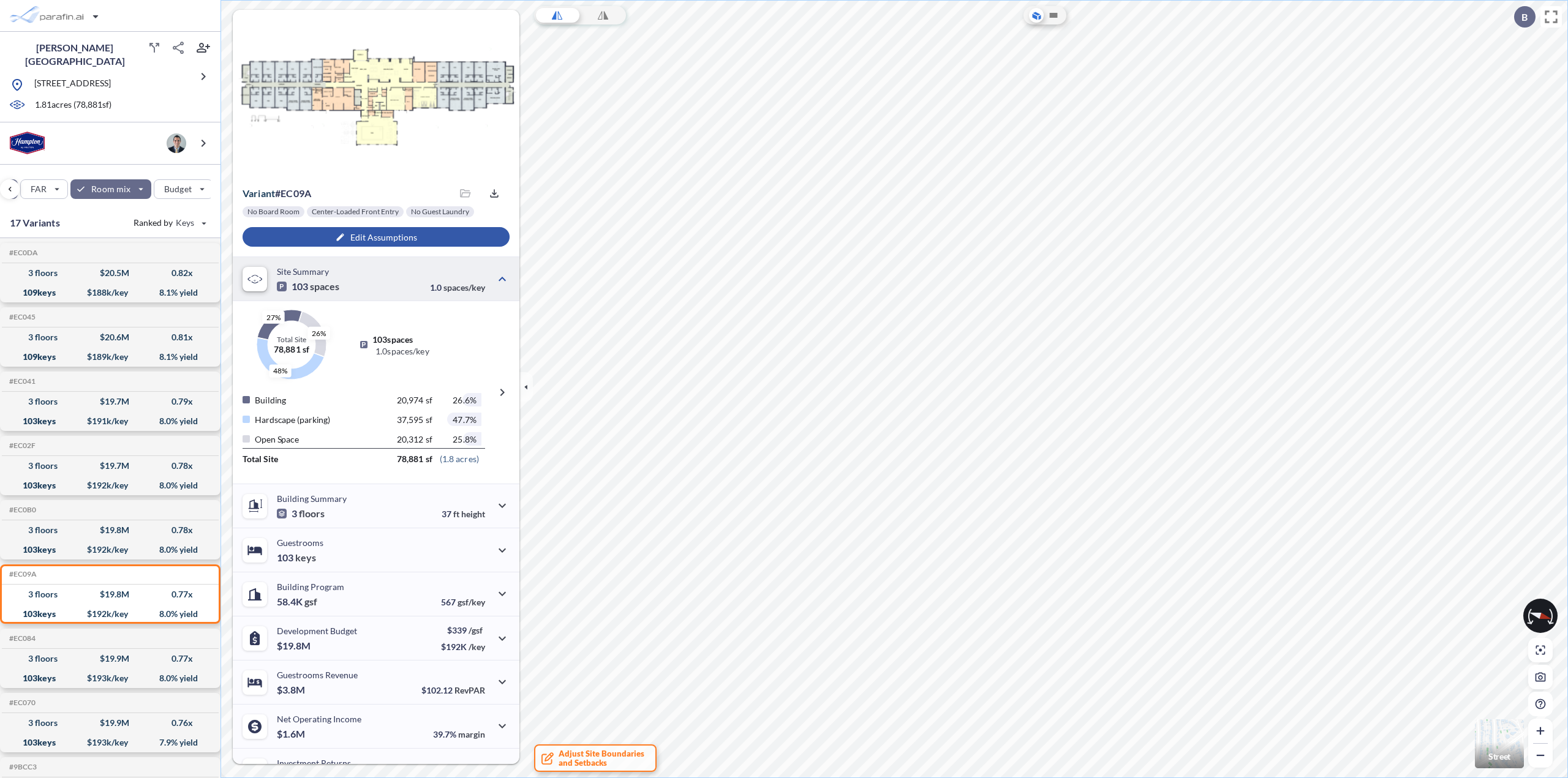
click at [356, 237] on div "button" at bounding box center [376, 237] width 267 height 20
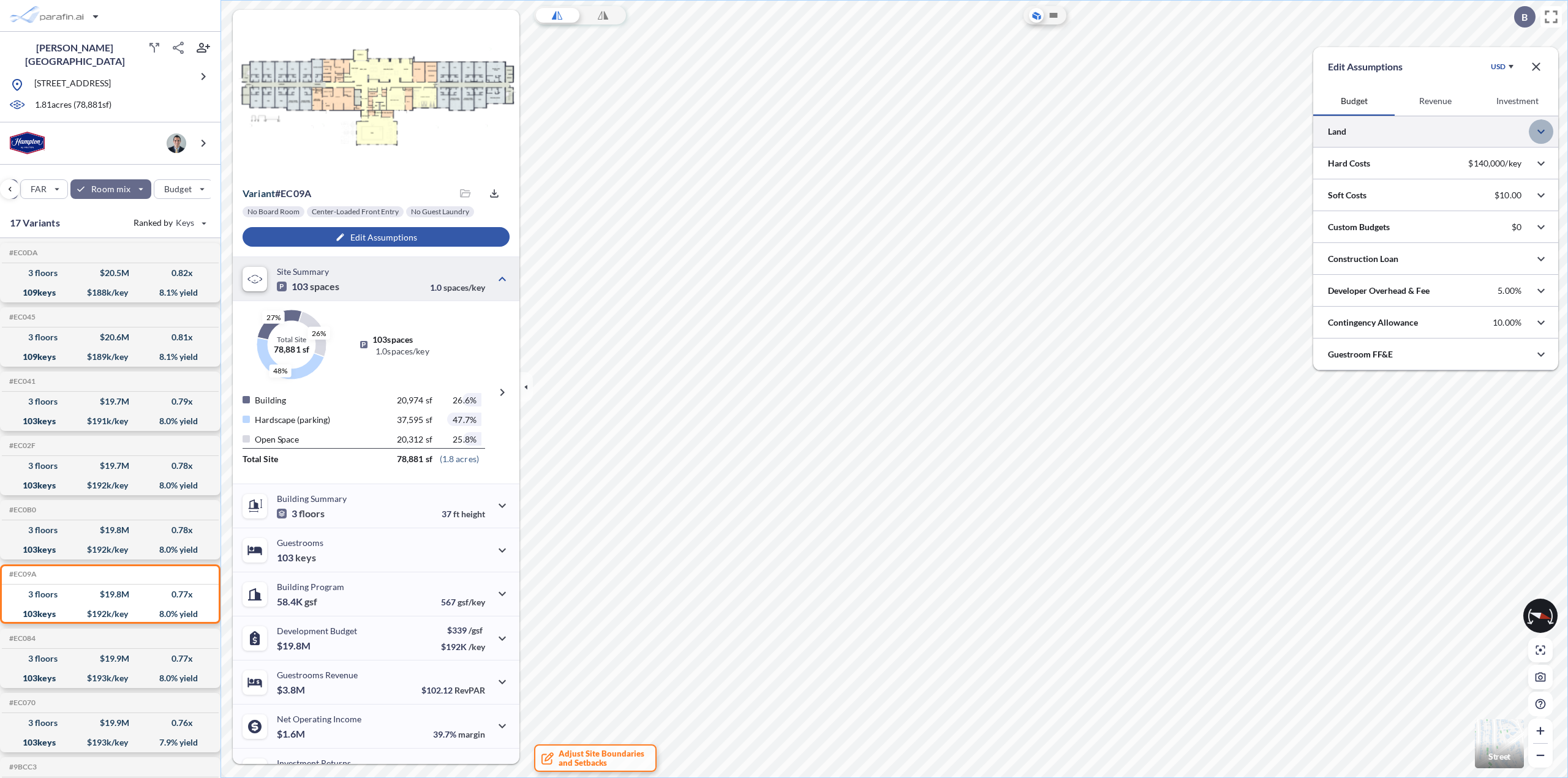
click at [1548, 131] on button "button" at bounding box center [1541, 132] width 25 height 25
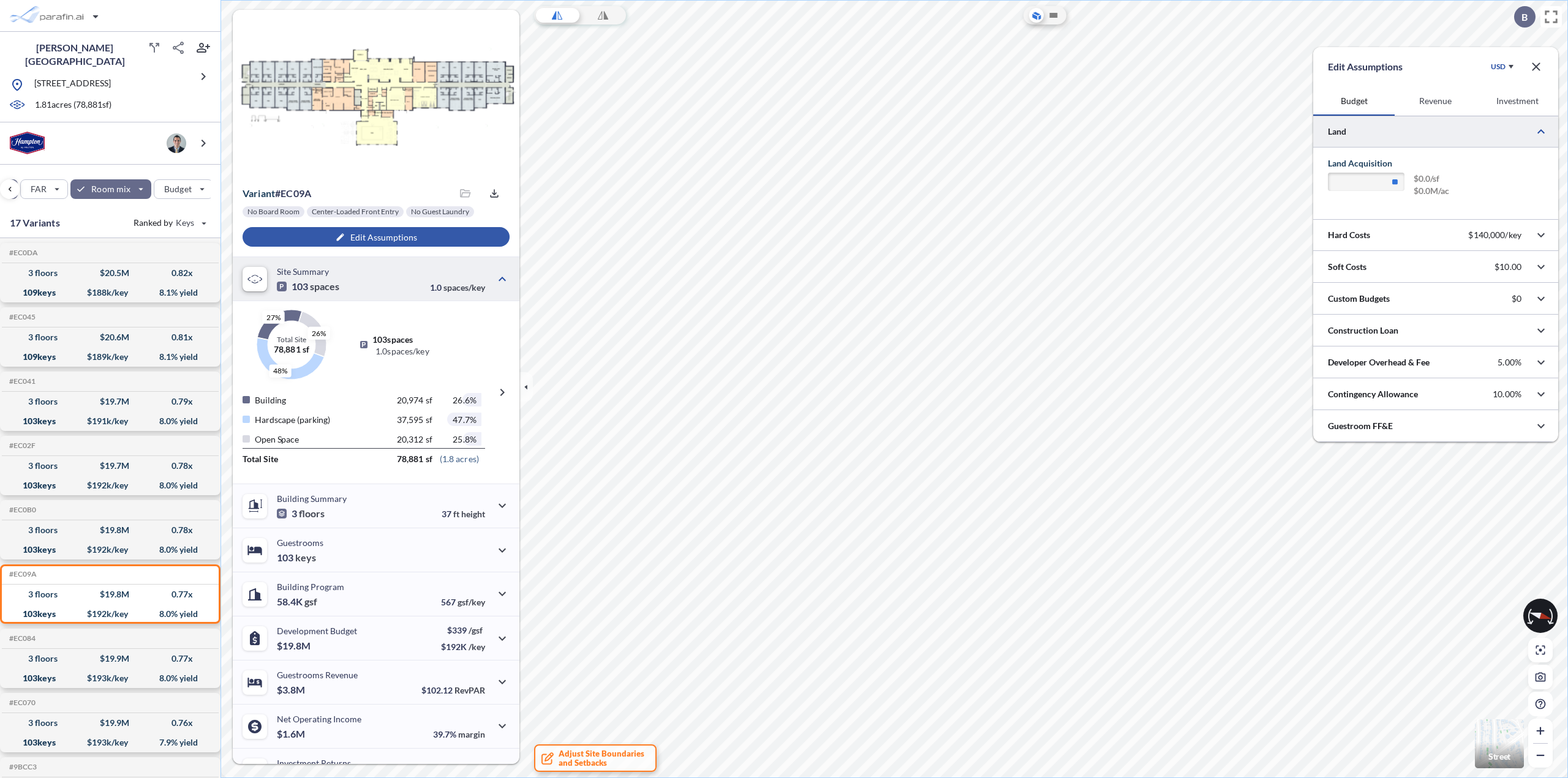
click at [1519, 103] on button "Investment" at bounding box center [1517, 101] width 81 height 29
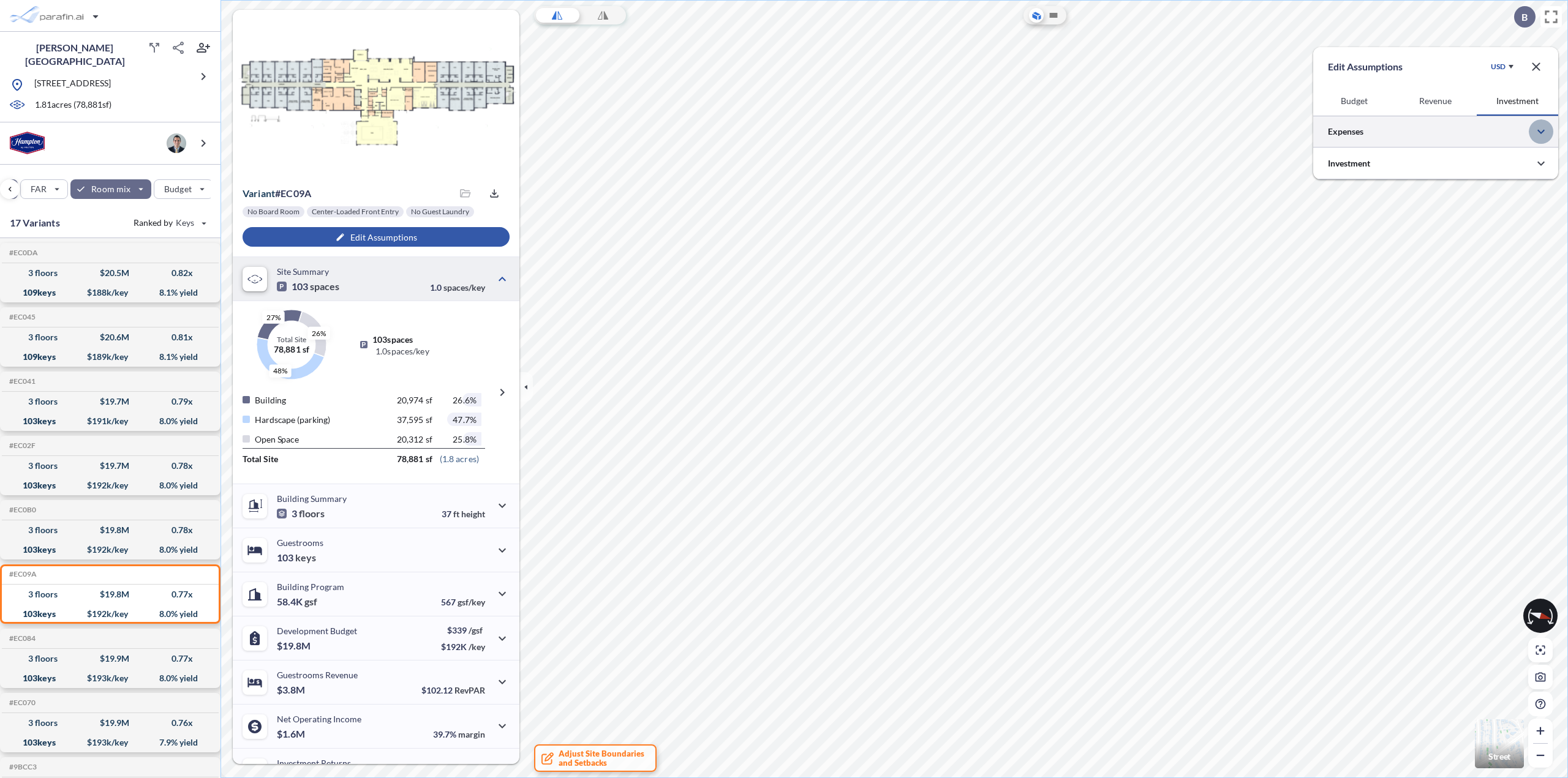
click at [1535, 132] on icon "button" at bounding box center [1541, 131] width 15 height 15
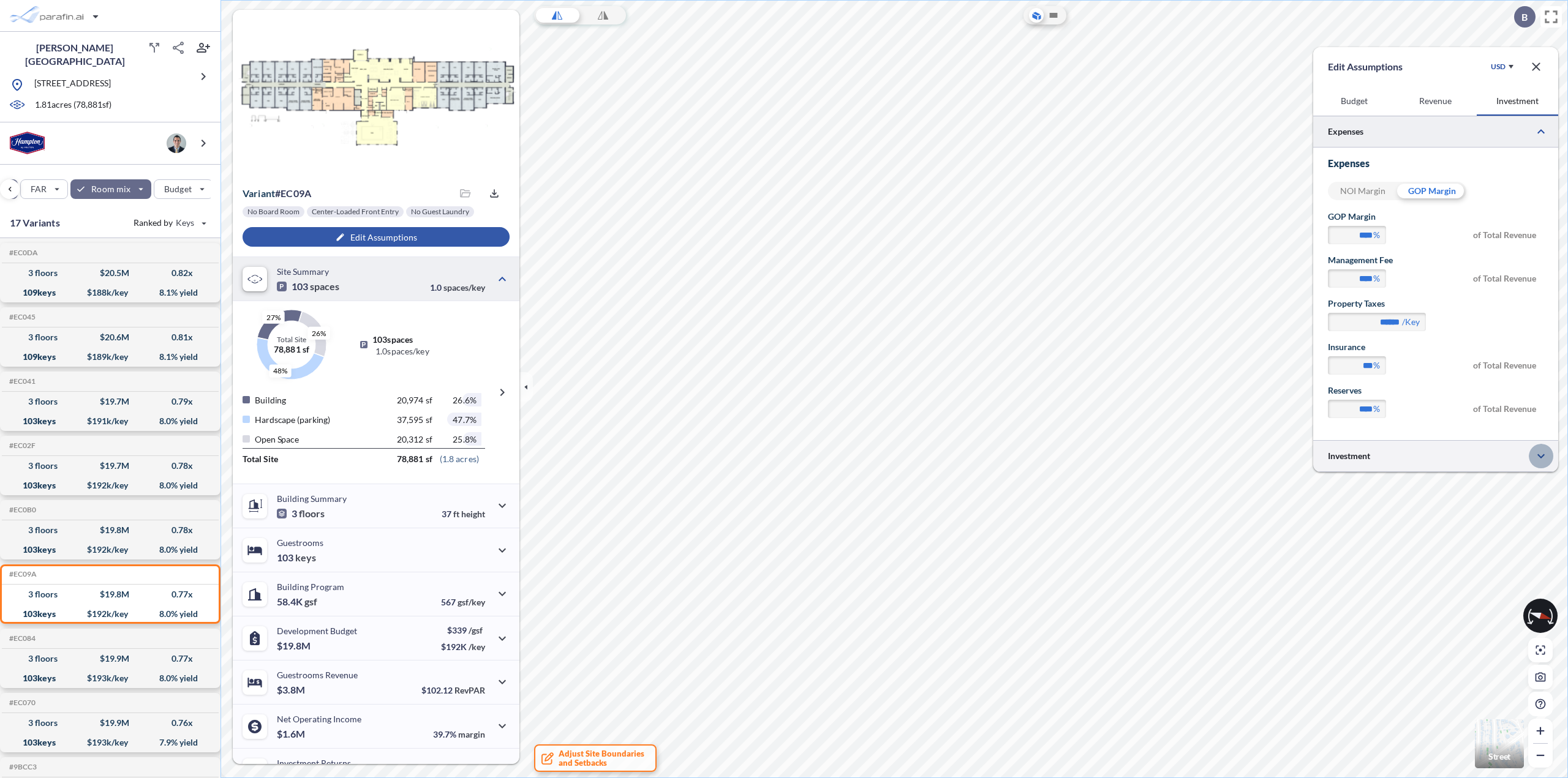
click at [1539, 456] on icon "button" at bounding box center [1541, 456] width 7 height 4
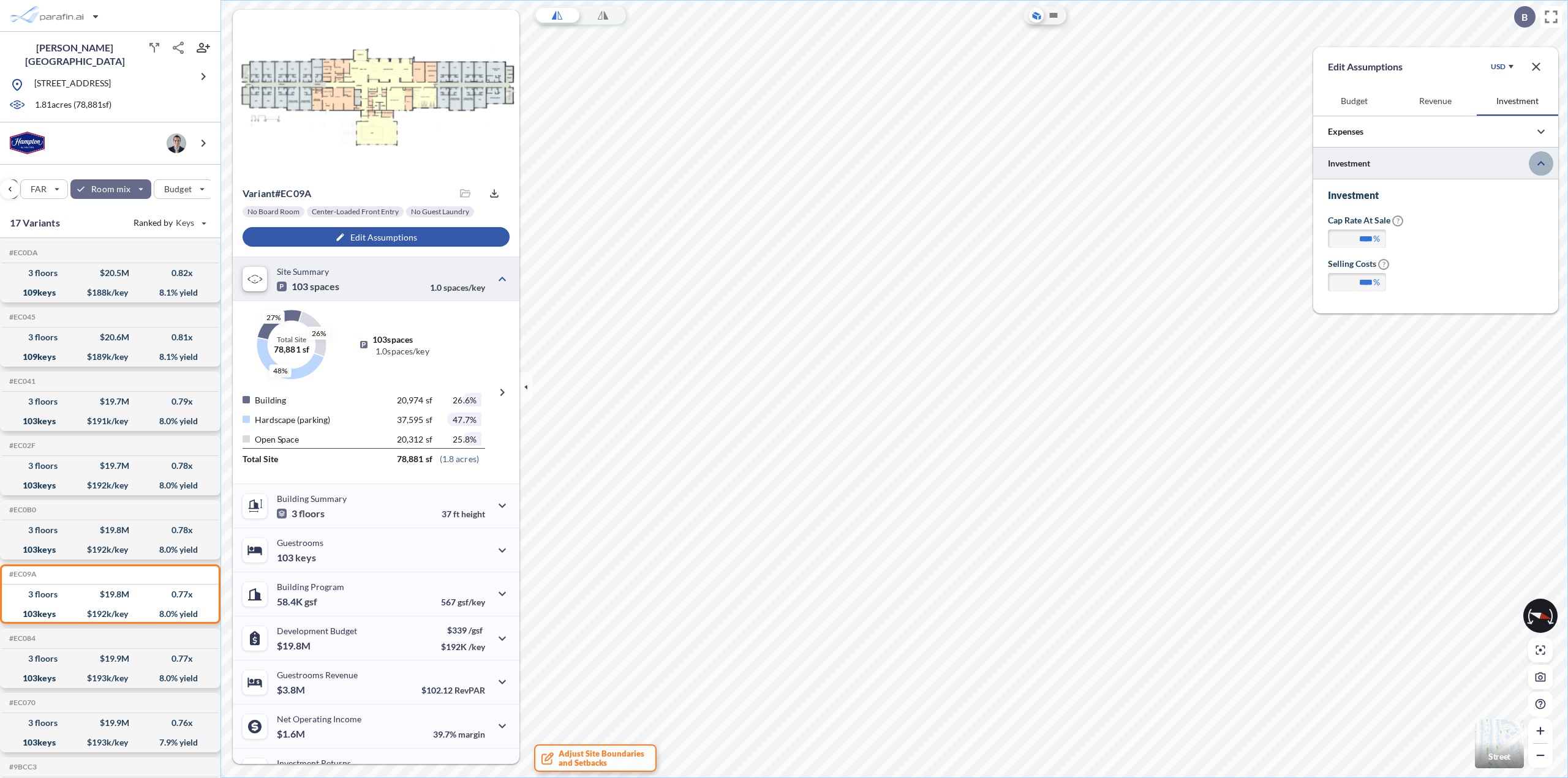
click at [1545, 166] on icon "button" at bounding box center [1541, 163] width 15 height 15
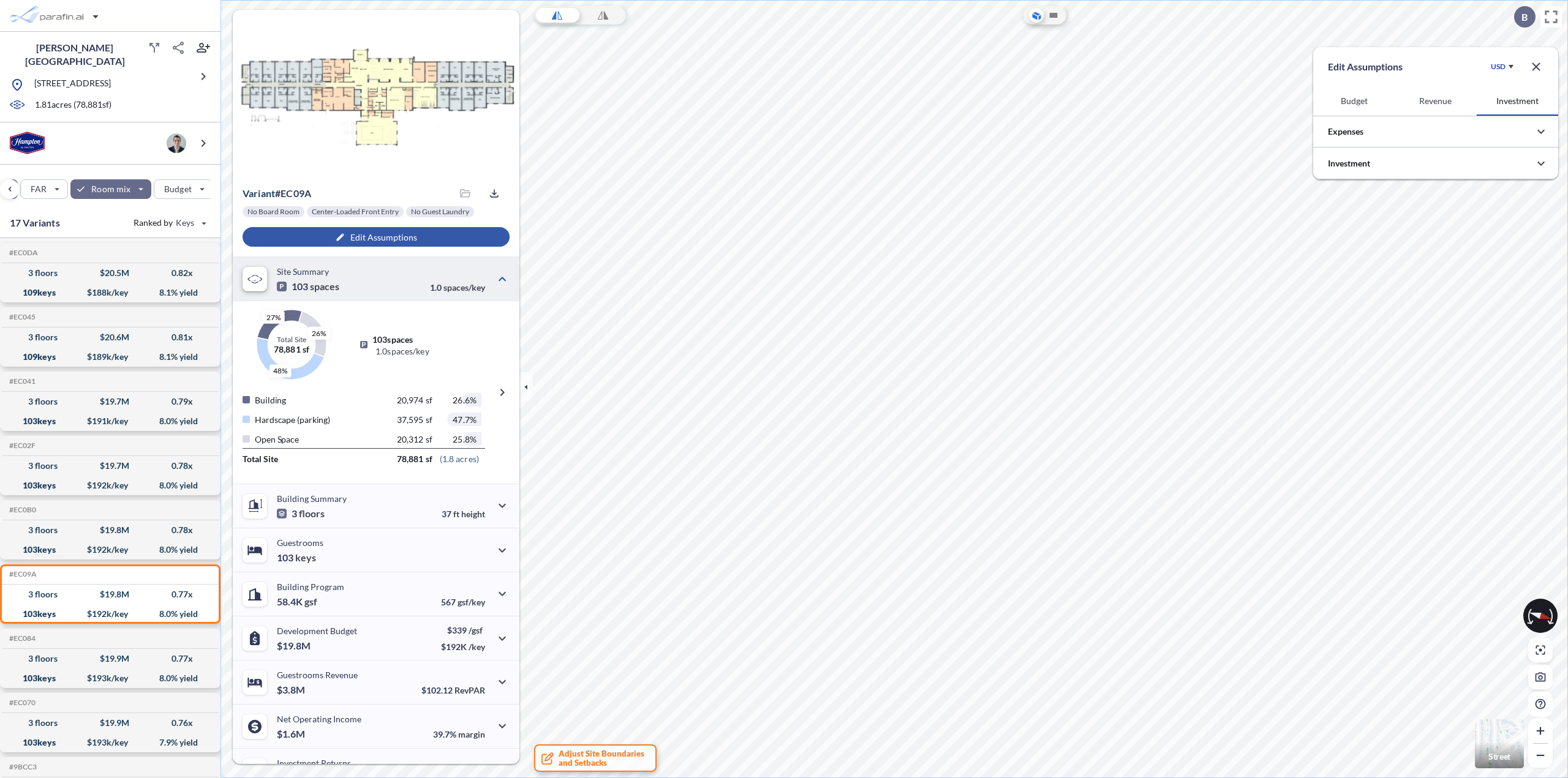
click at [1367, 97] on button "Budget" at bounding box center [1354, 101] width 81 height 29
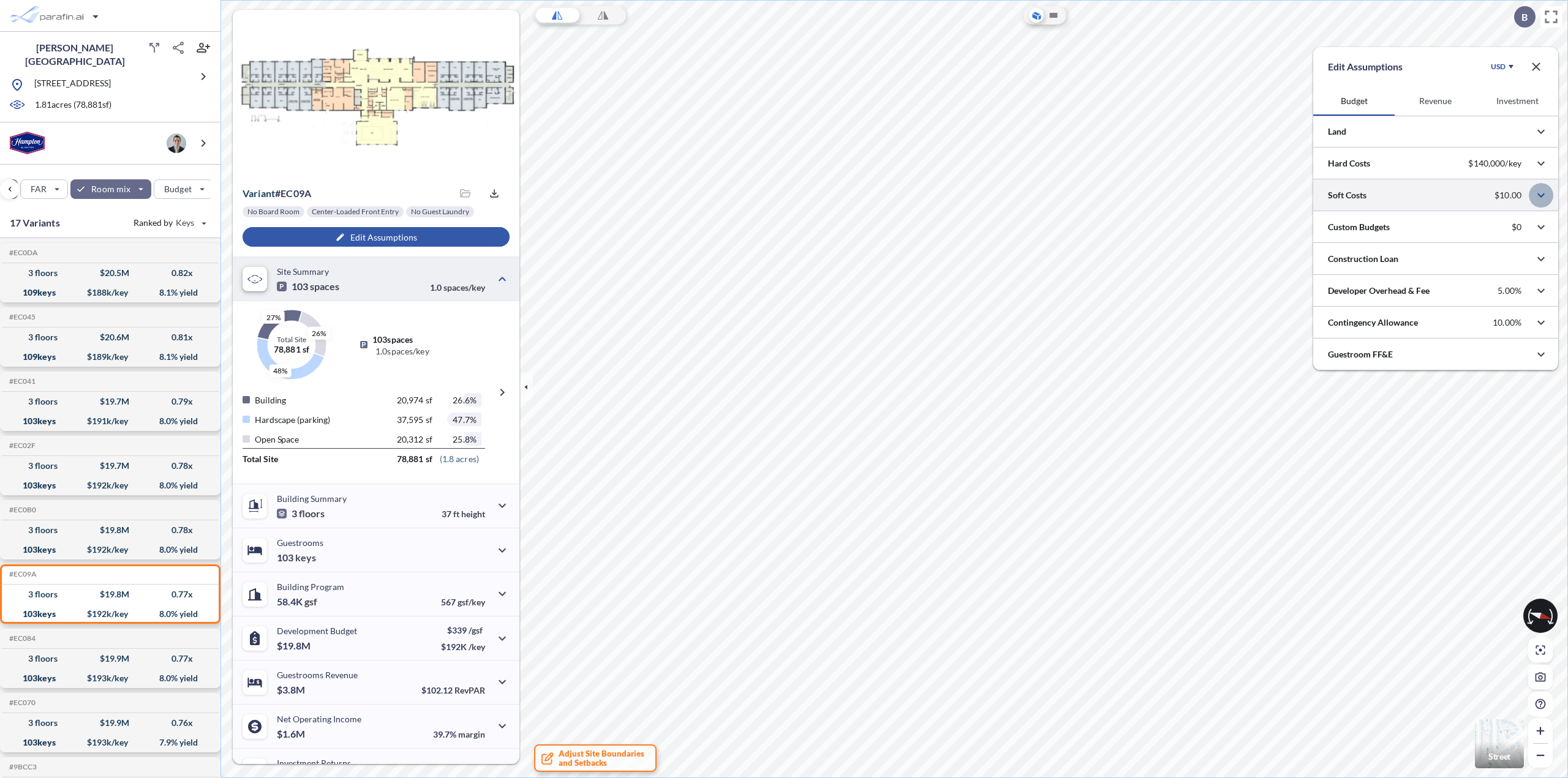
click at [1542, 198] on icon "button" at bounding box center [1541, 195] width 15 height 15
click at [1541, 396] on icon "button" at bounding box center [1541, 393] width 15 height 15
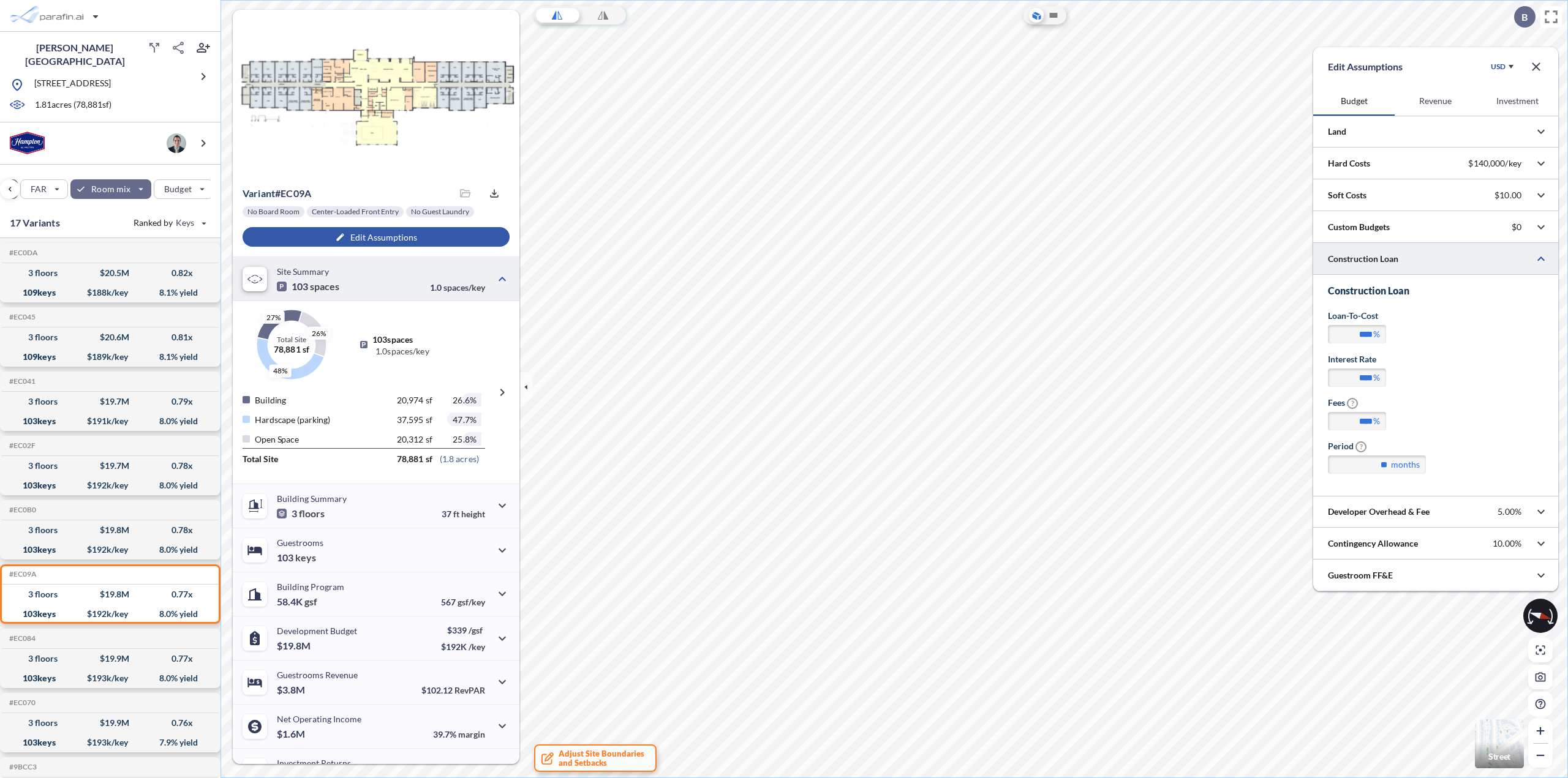
click at [1538, 68] on icon "button" at bounding box center [1535, 66] width 8 height 8
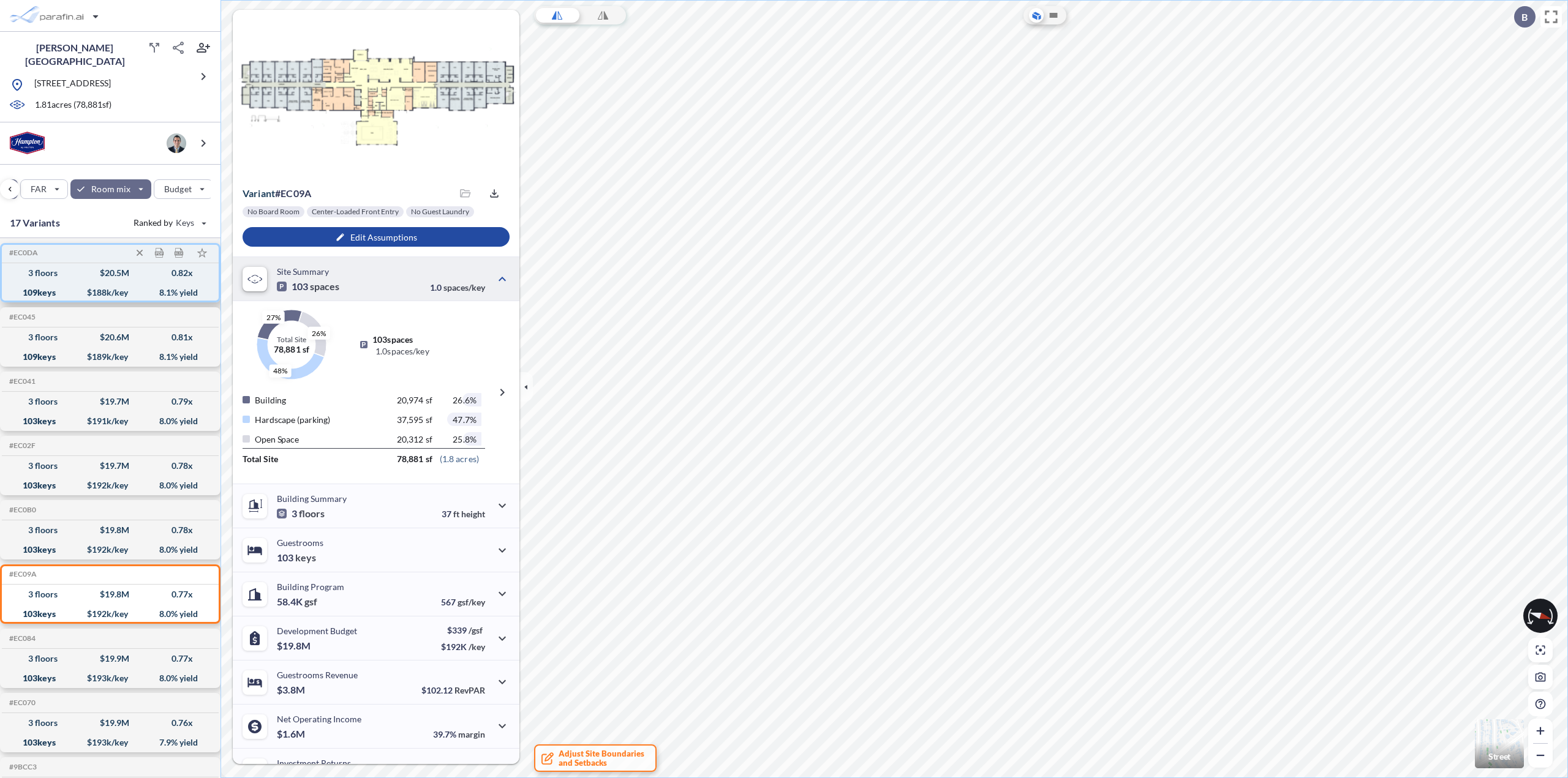
click at [70, 283] on div "109 keys $ 188 k/key 8.1 % yield" at bounding box center [110, 292] width 207 height 20
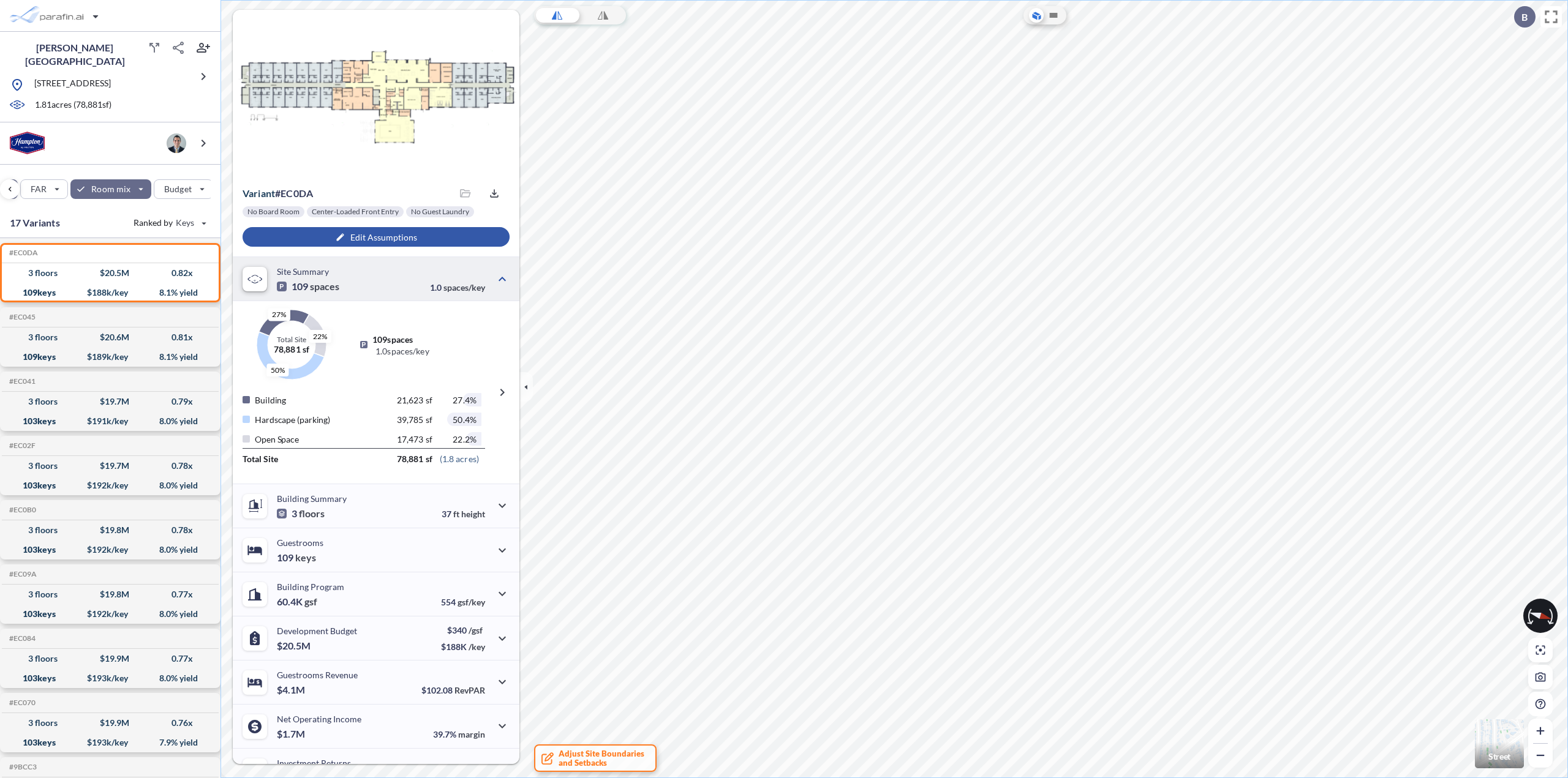
click at [393, 234] on div "button" at bounding box center [376, 237] width 267 height 20
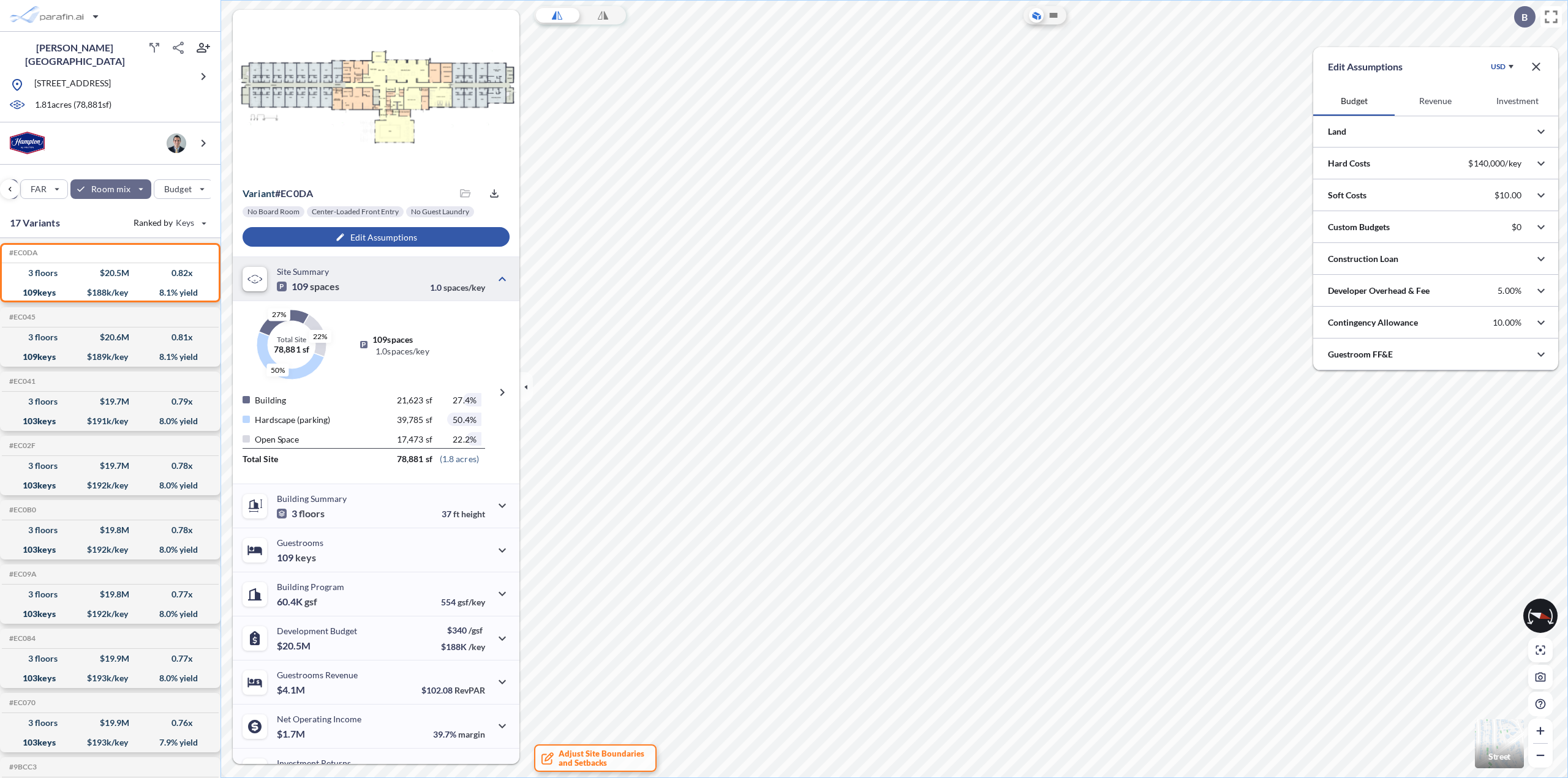
click at [1524, 103] on button "Investment" at bounding box center [1517, 101] width 81 height 29
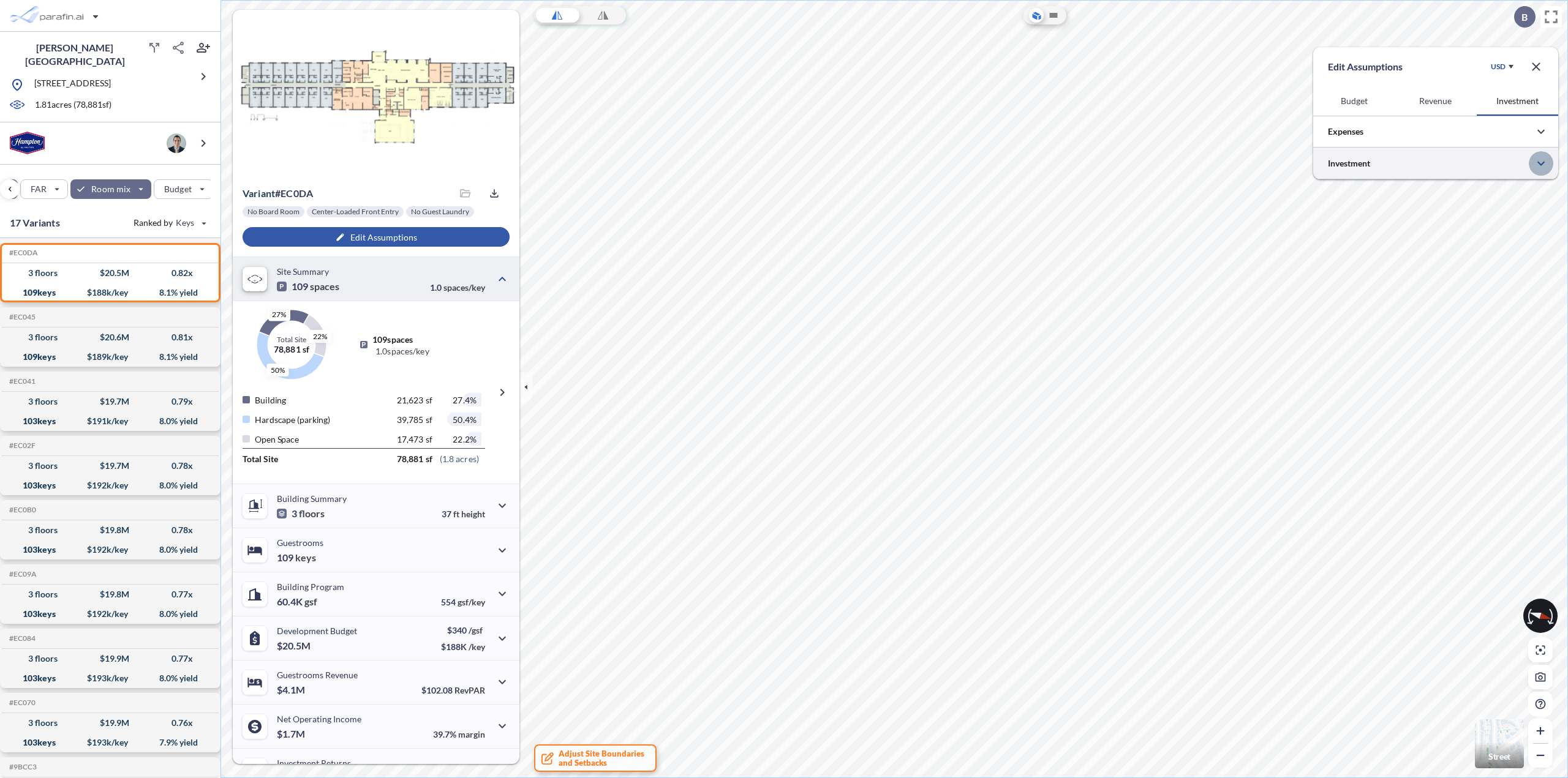
click at [1545, 165] on icon "button" at bounding box center [1541, 163] width 15 height 15
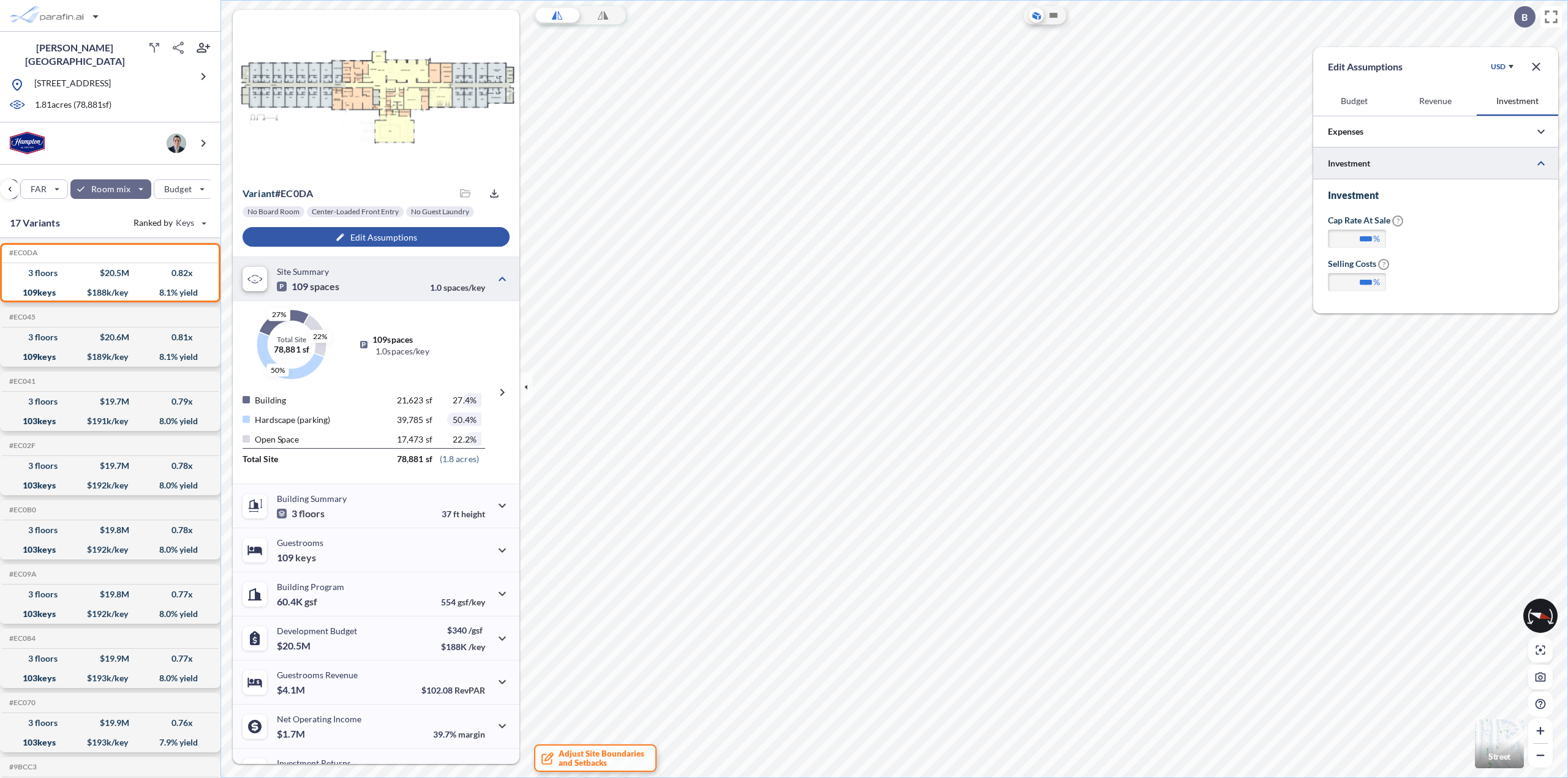
click at [1538, 67] on icon "button" at bounding box center [1536, 67] width 15 height 15
